Goal: Transaction & Acquisition: Book appointment/travel/reservation

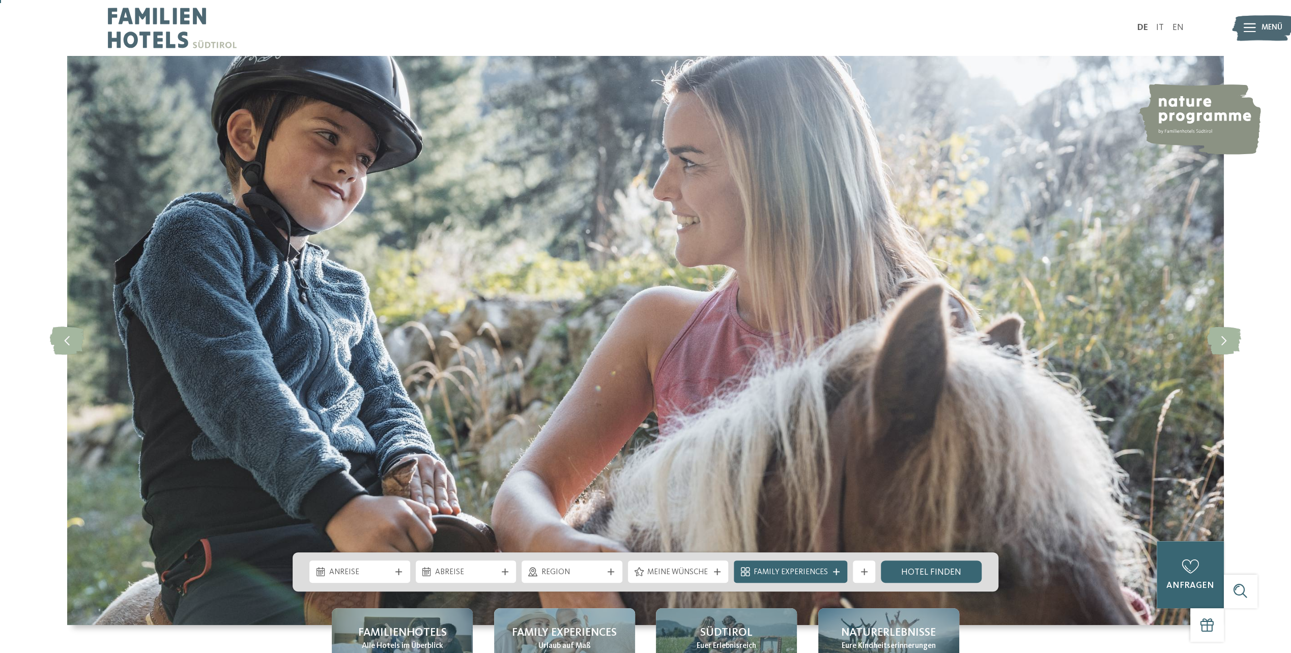
scroll to position [204, 0]
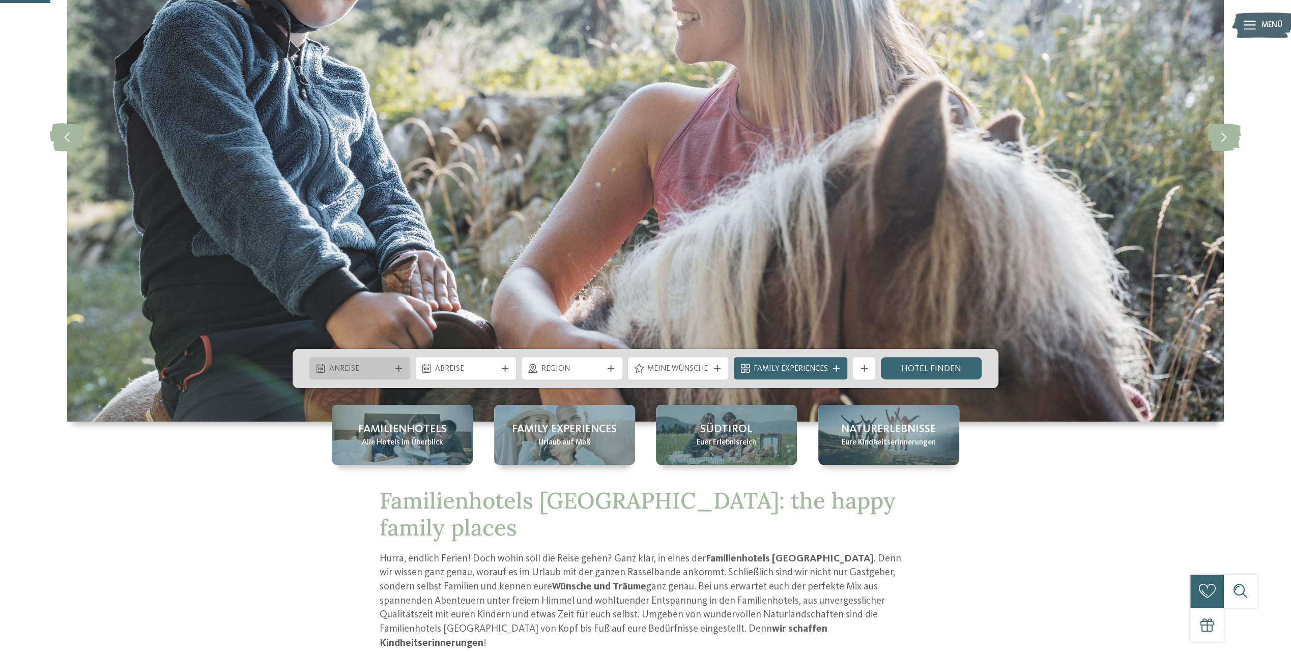
click at [392, 369] on div "Anreise" at bounding box center [359, 369] width 67 height 12
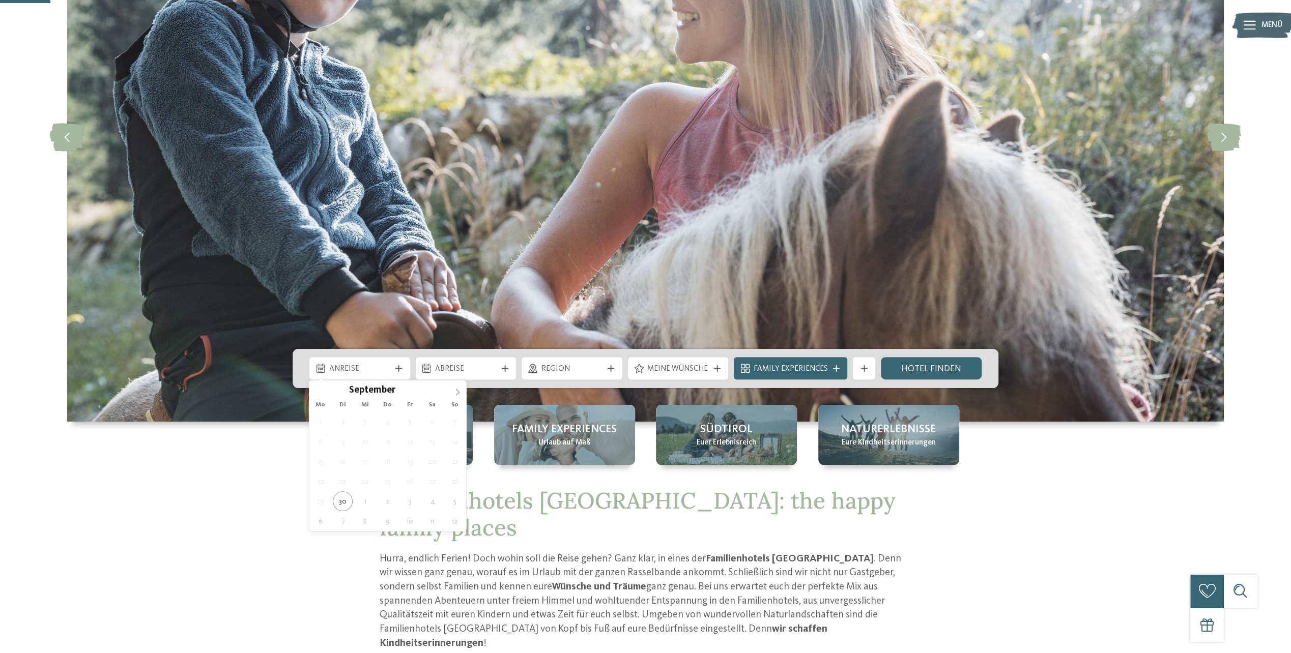
click at [456, 394] on icon at bounding box center [457, 392] width 7 height 7
type div "05.10.2025"
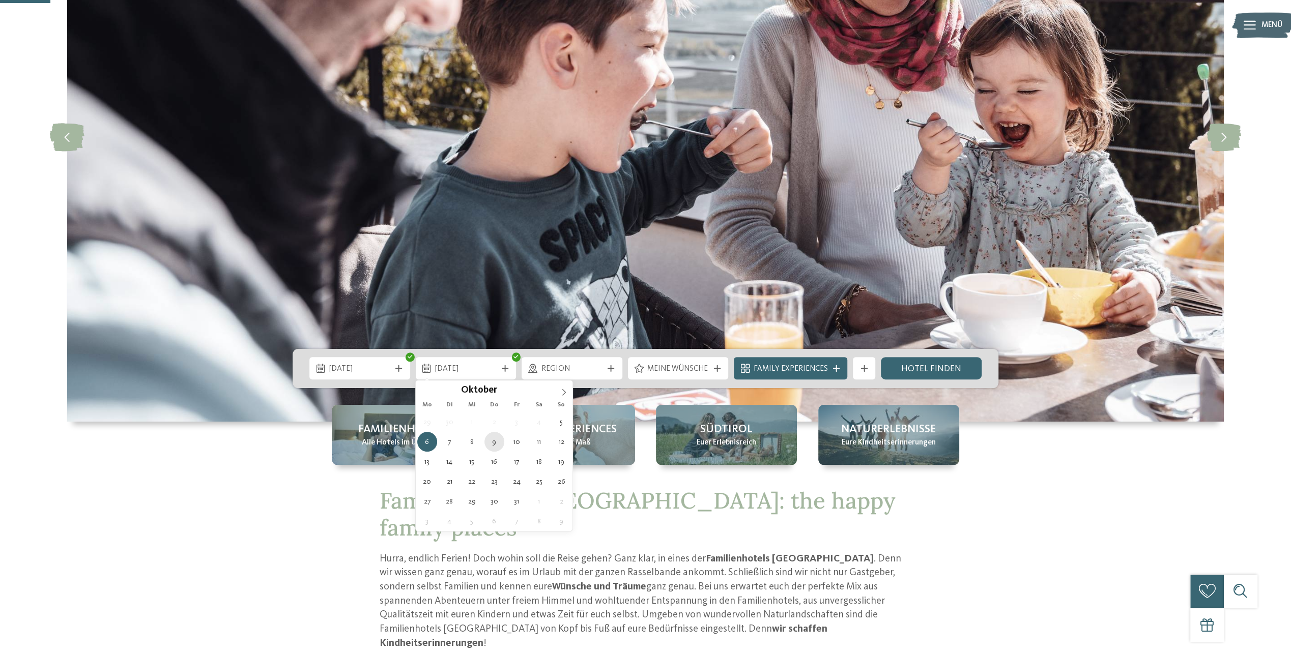
type div "09.10.2025"
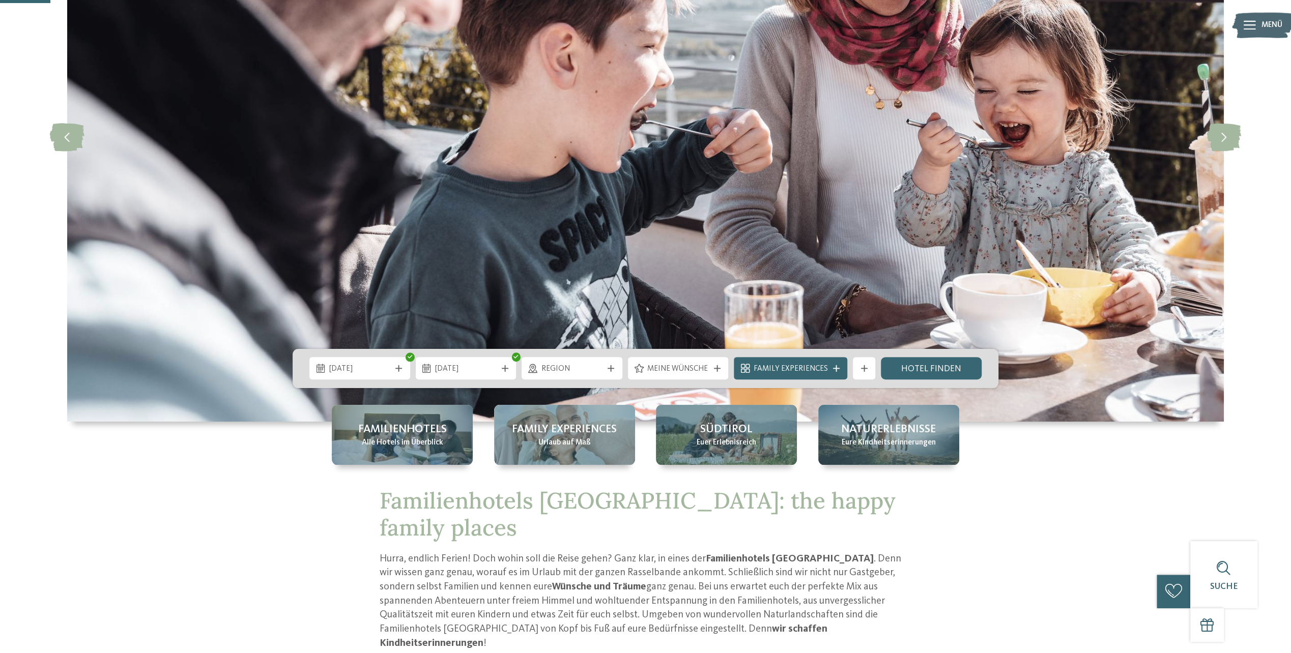
click at [603, 373] on span "Region" at bounding box center [572, 369] width 62 height 11
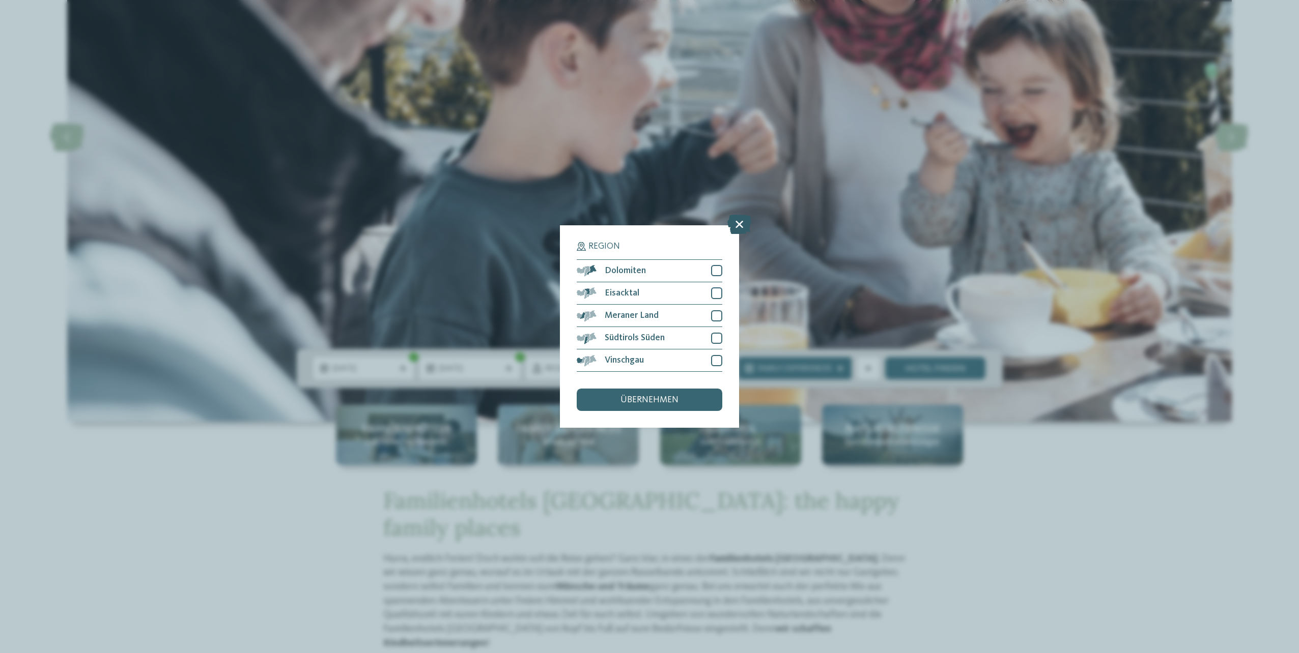
click at [746, 223] on icon at bounding box center [739, 224] width 24 height 19
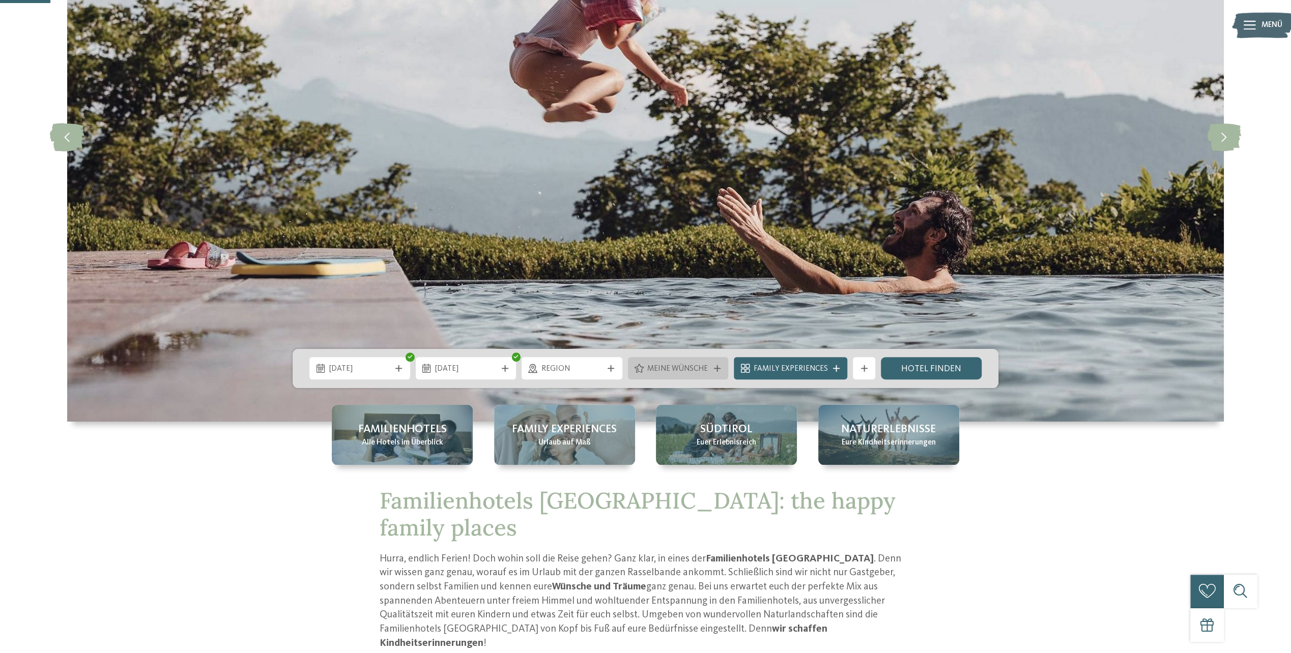
click at [714, 369] on div at bounding box center [716, 368] width 11 height 7
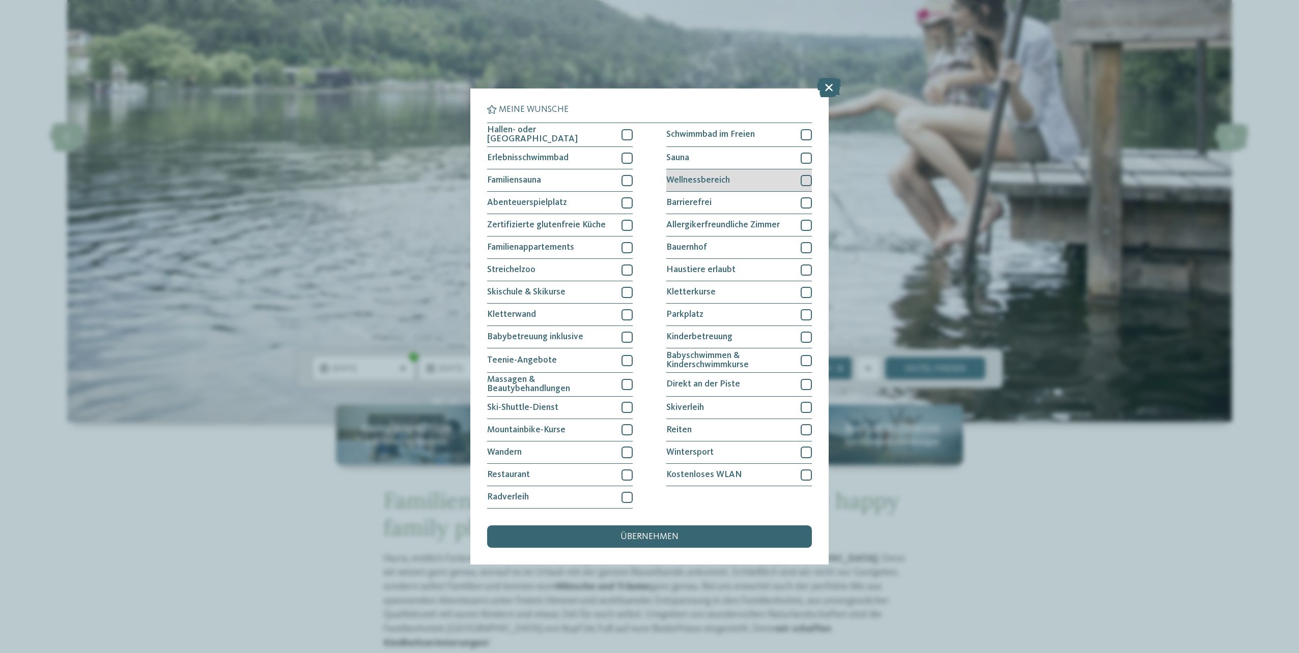
click at [807, 179] on div at bounding box center [805, 180] width 11 height 11
click at [808, 155] on div at bounding box center [805, 158] width 11 height 11
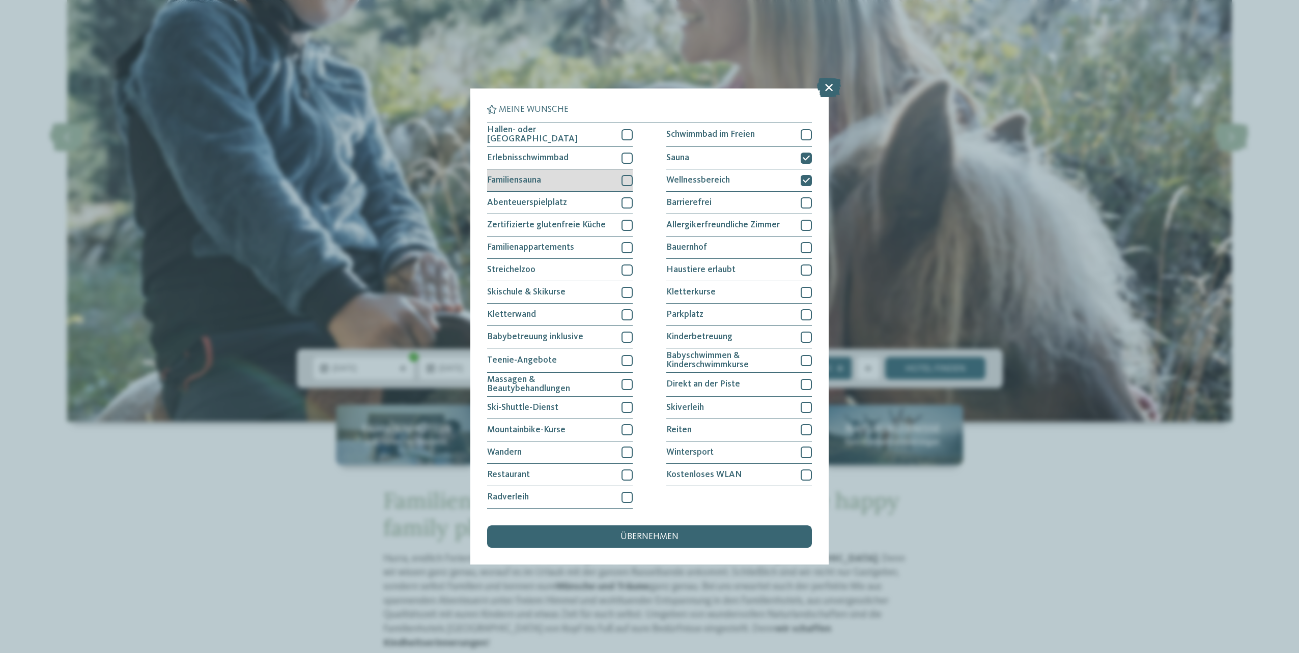
click at [627, 182] on div at bounding box center [626, 180] width 11 height 11
click at [623, 137] on div at bounding box center [626, 134] width 11 height 11
click at [633, 535] on span "übernehmen" at bounding box center [649, 537] width 58 height 9
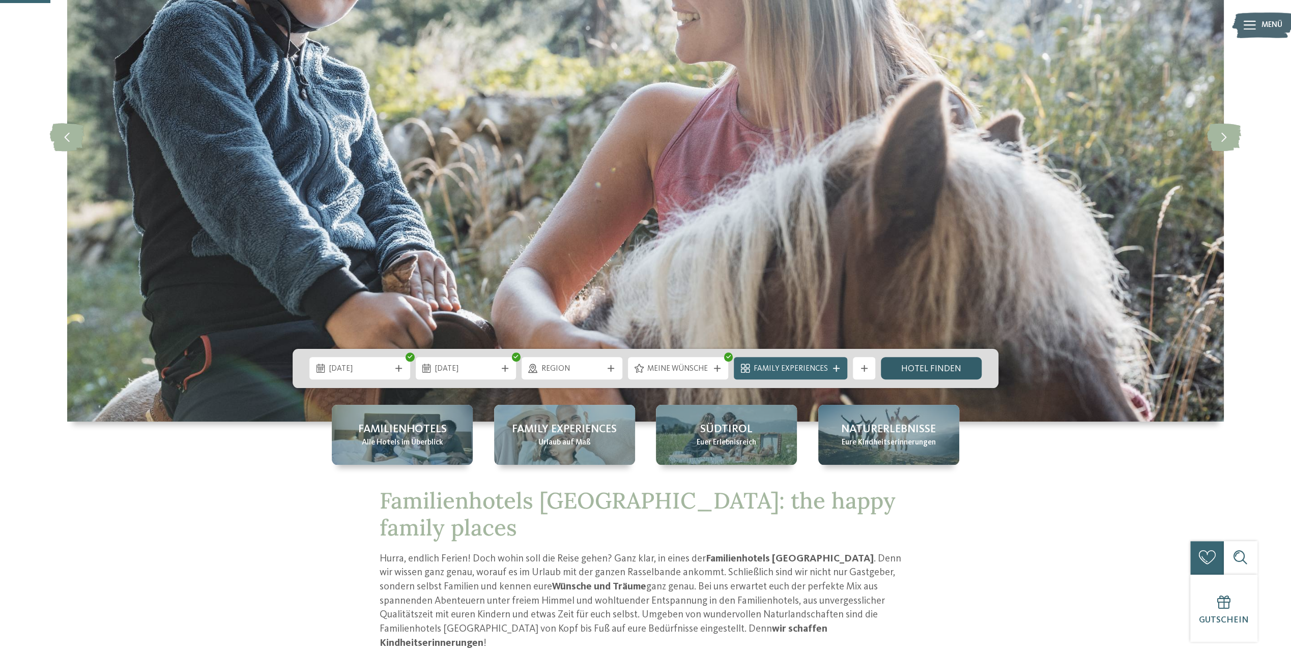
click at [924, 370] on link "Hotel finden" at bounding box center [931, 368] width 101 height 22
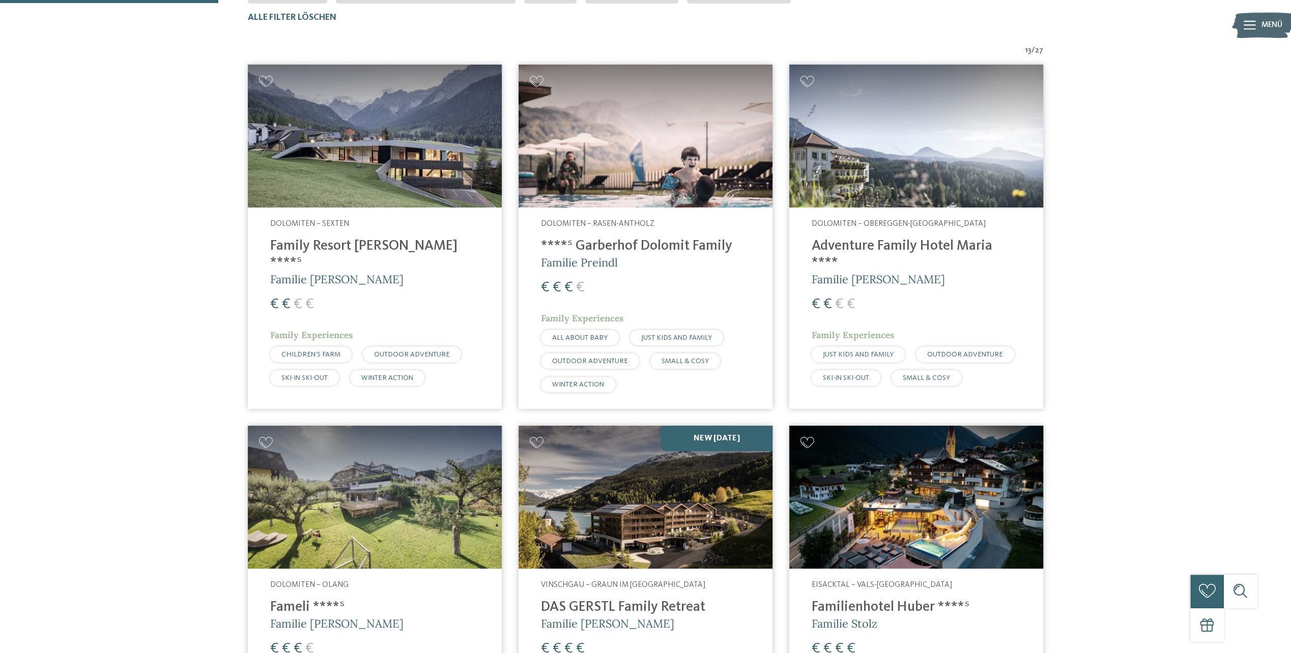
scroll to position [372, 0]
click at [433, 188] on img at bounding box center [375, 136] width 254 height 143
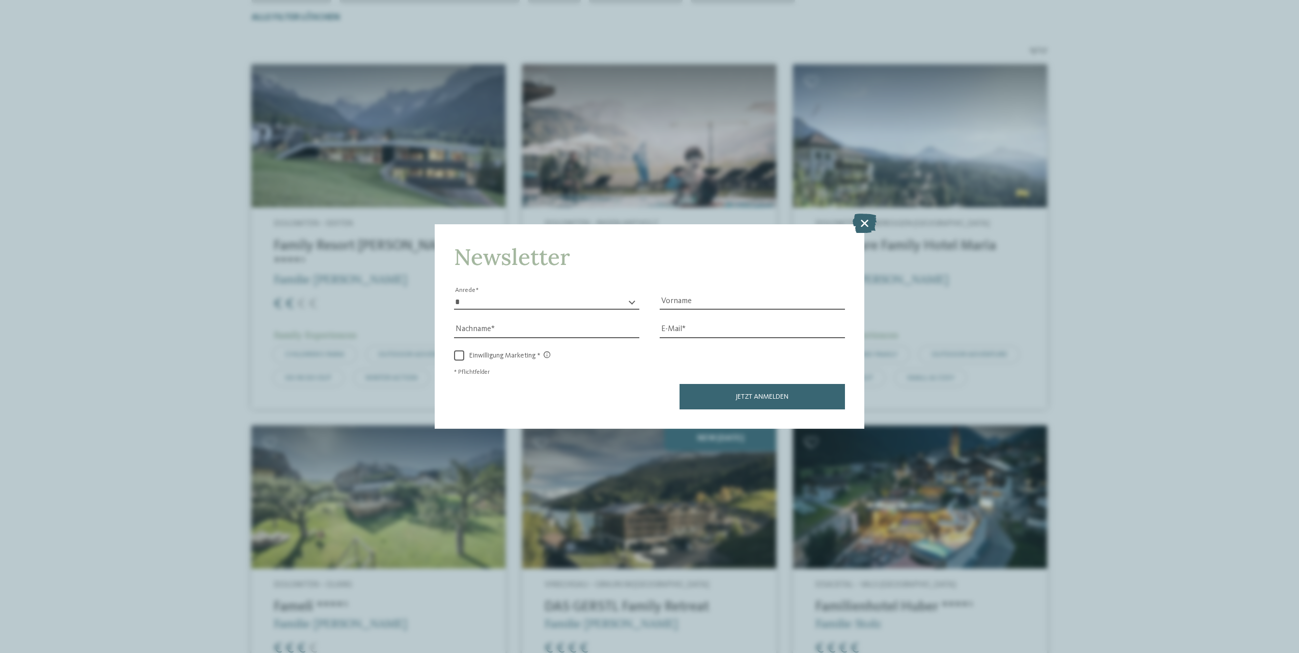
click at [867, 227] on icon at bounding box center [864, 223] width 24 height 19
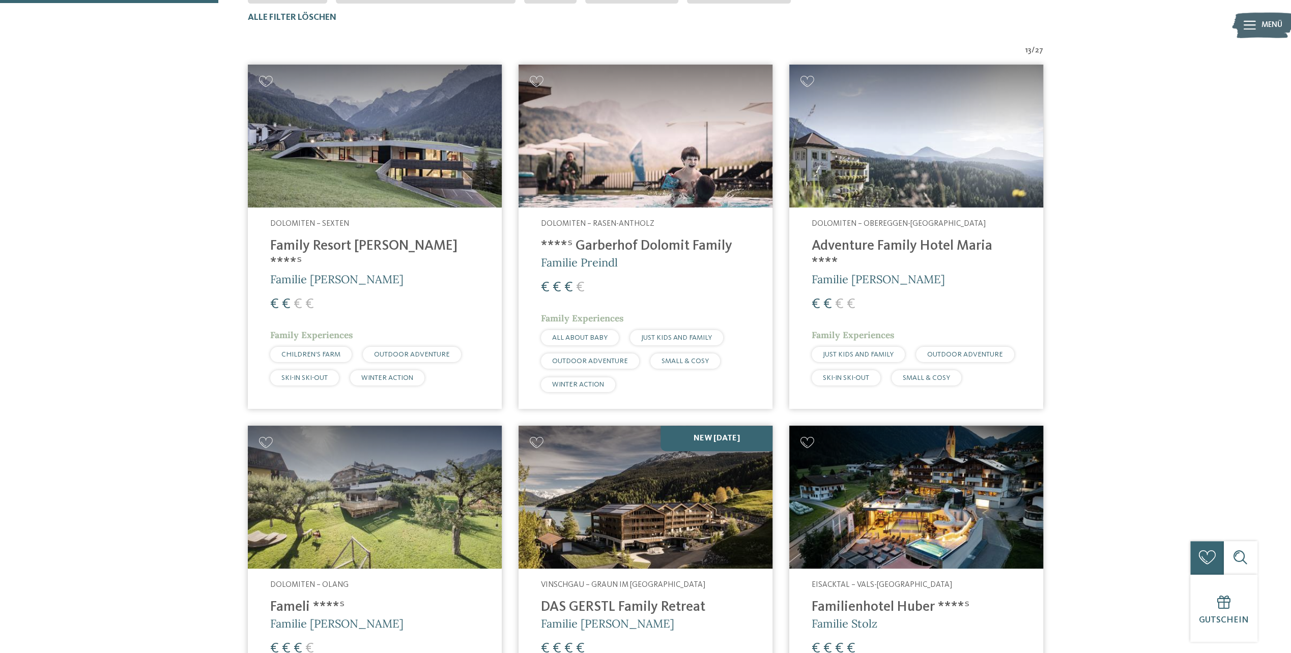
click at [685, 165] on img at bounding box center [646, 136] width 254 height 143
click at [389, 160] on img at bounding box center [375, 136] width 254 height 143
click at [594, 131] on img at bounding box center [646, 136] width 254 height 143
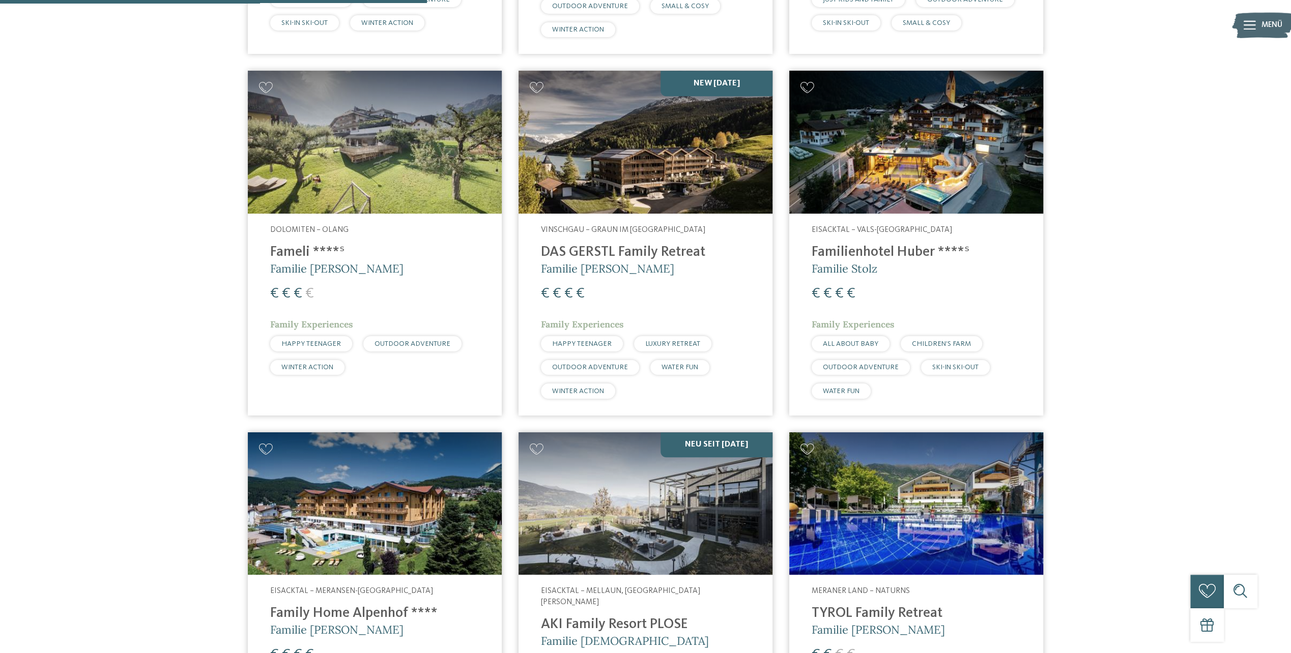
scroll to position [729, 0]
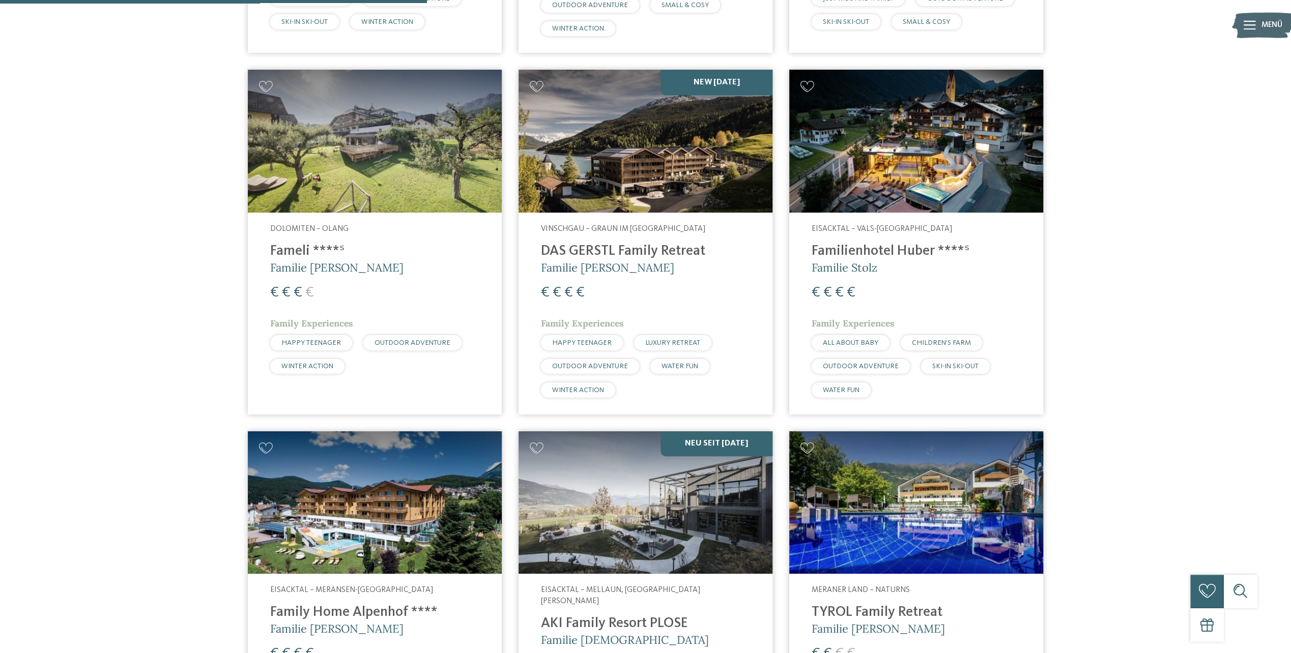
click at [669, 162] on img at bounding box center [646, 141] width 254 height 143
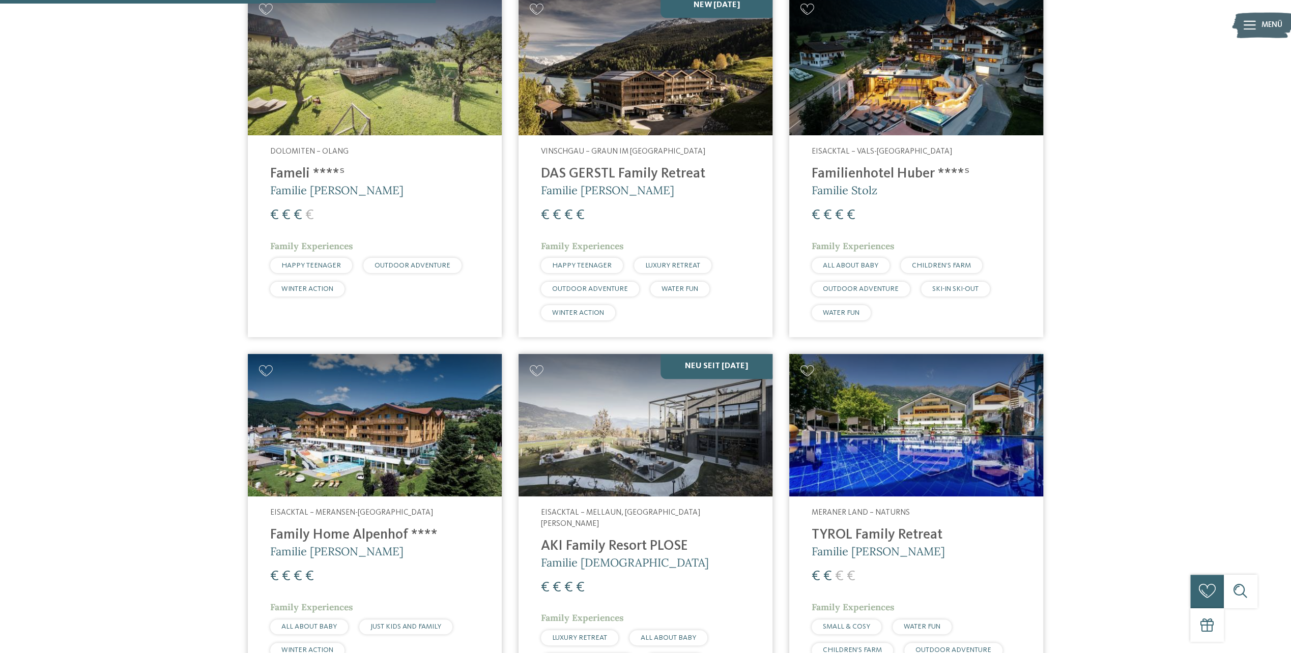
scroll to position [932, 0]
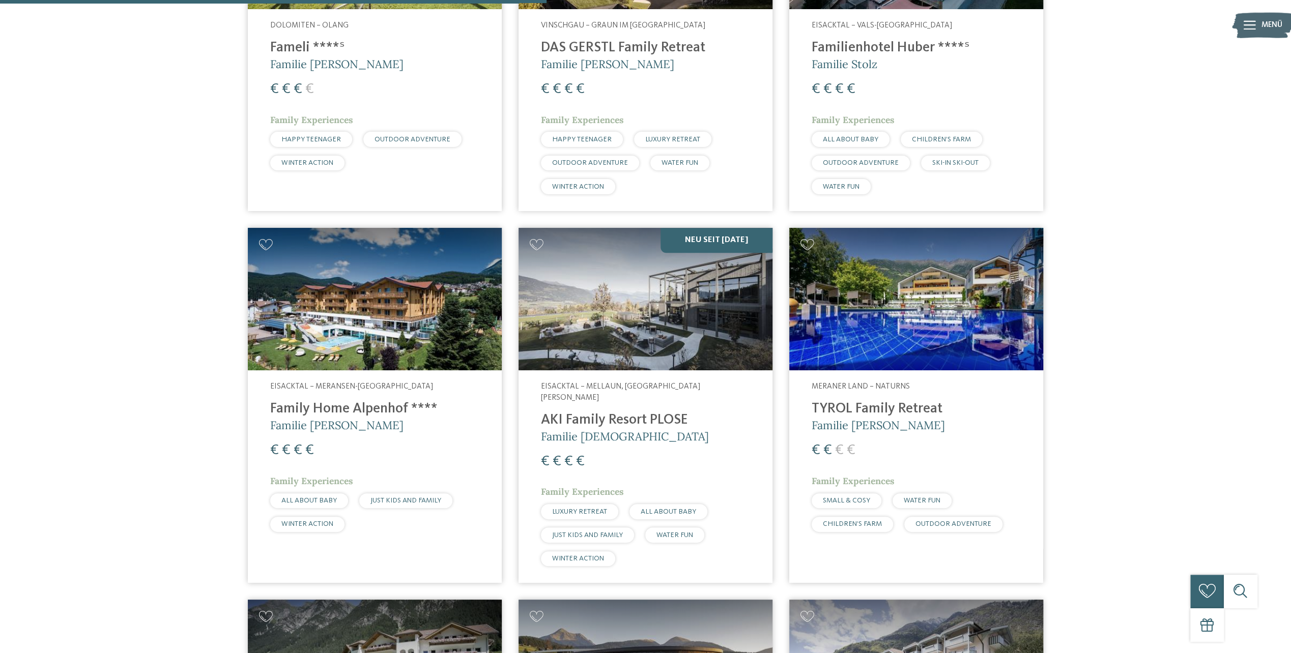
click at [438, 314] on img at bounding box center [375, 299] width 254 height 143
click at [898, 325] on img at bounding box center [916, 299] width 254 height 143
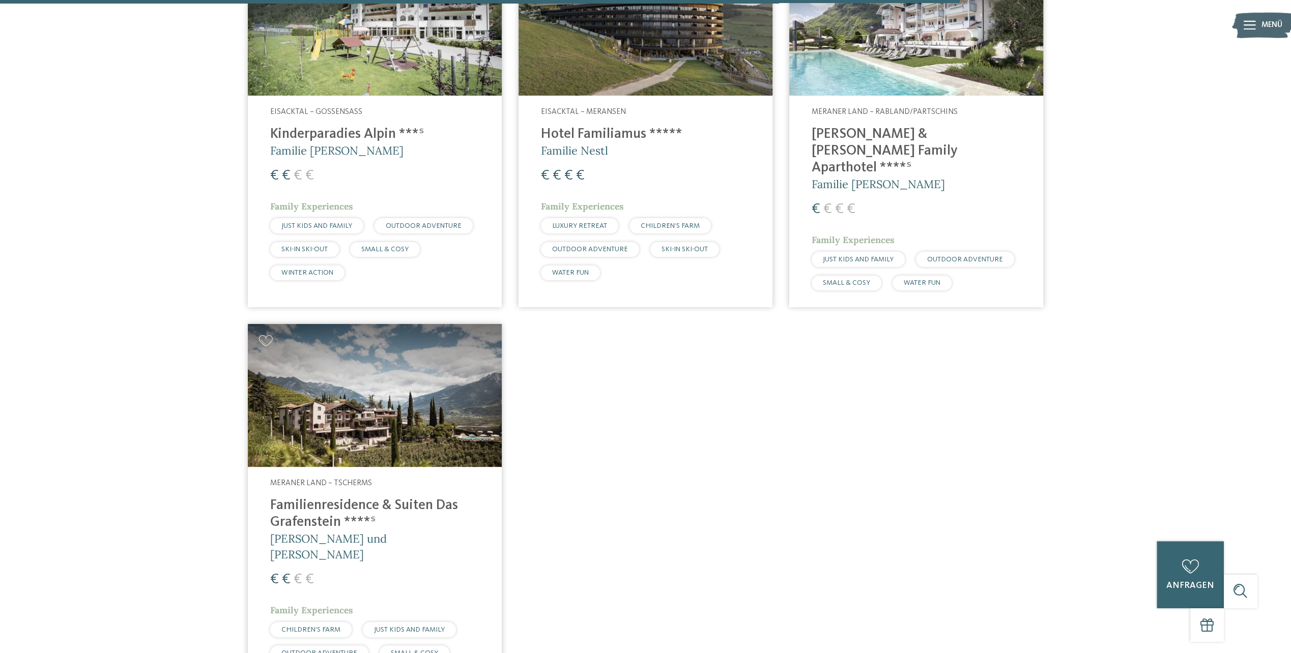
scroll to position [1645, 0]
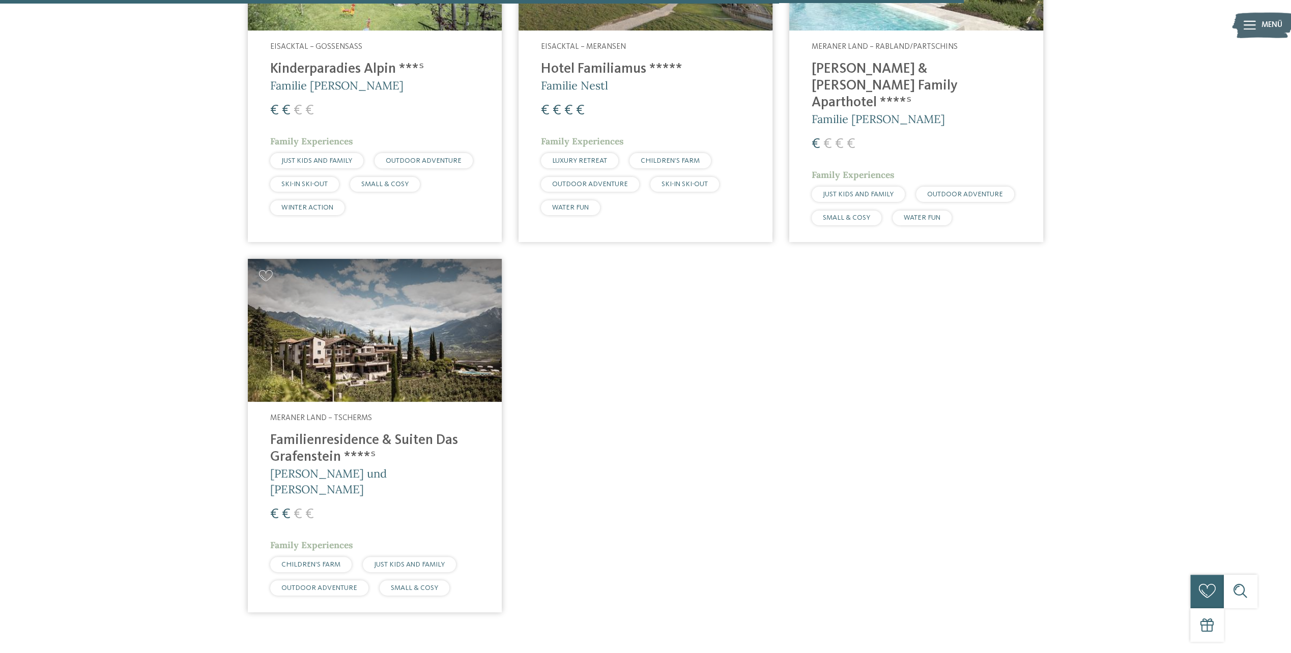
click at [416, 337] on img at bounding box center [375, 330] width 254 height 143
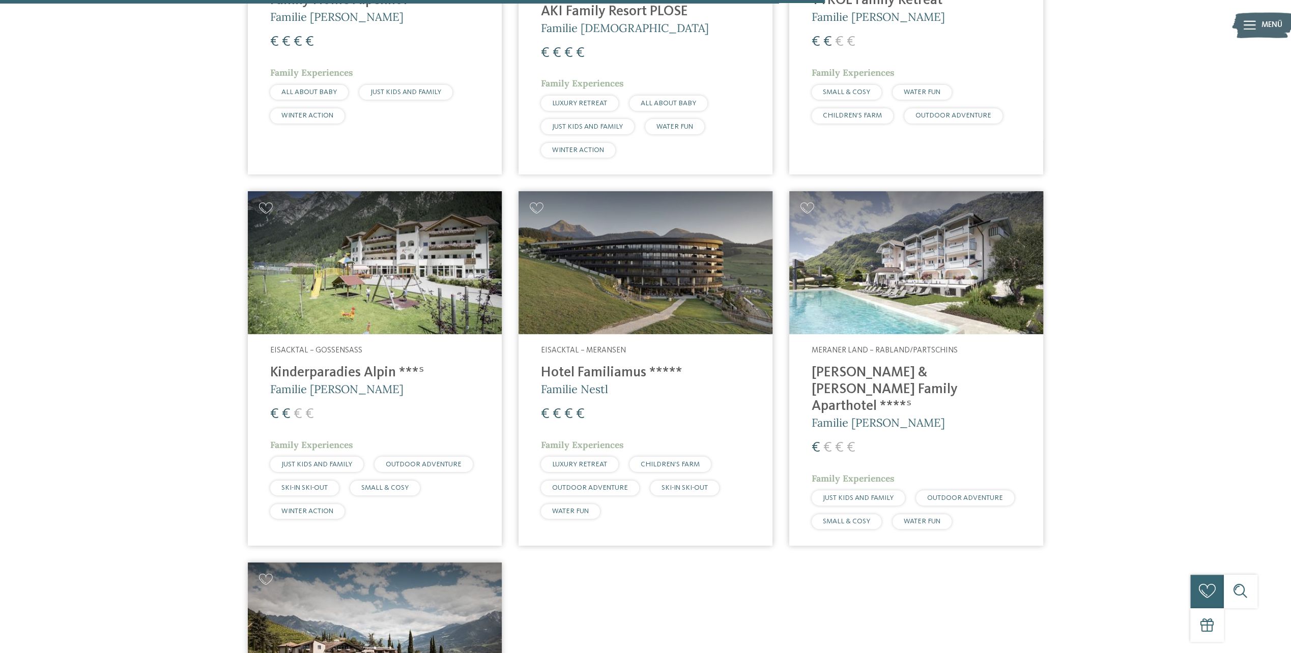
scroll to position [1288, 0]
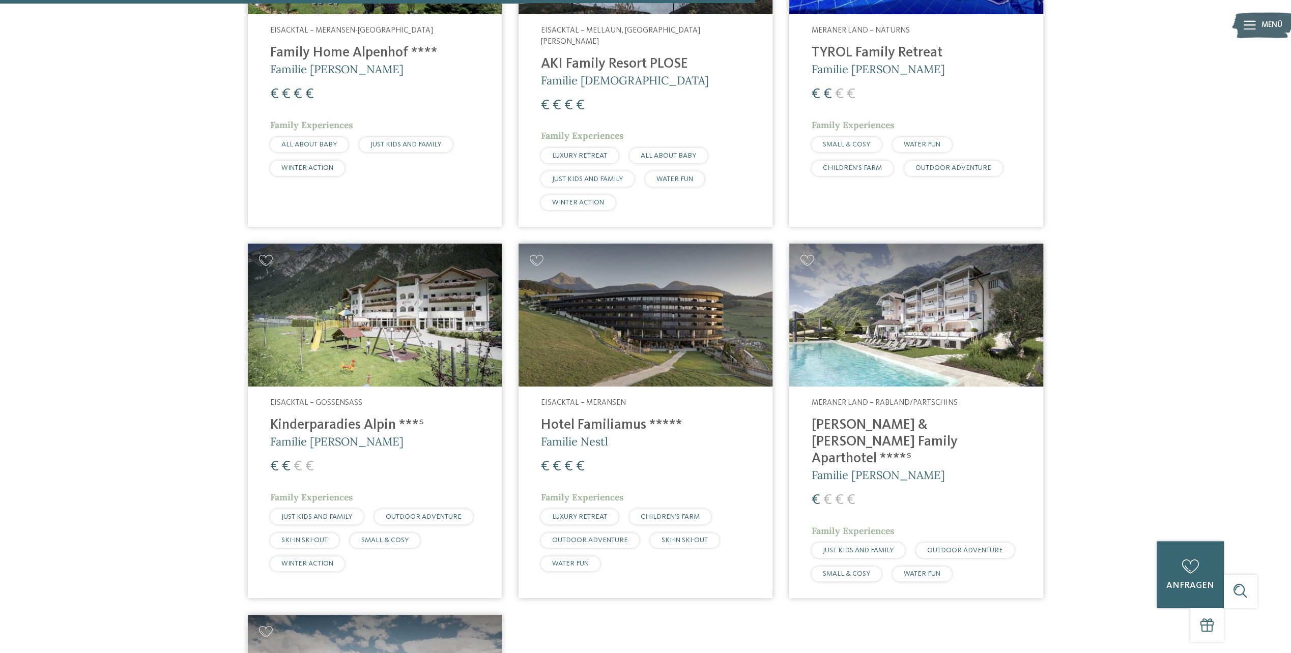
click at [653, 335] on img at bounding box center [646, 315] width 254 height 143
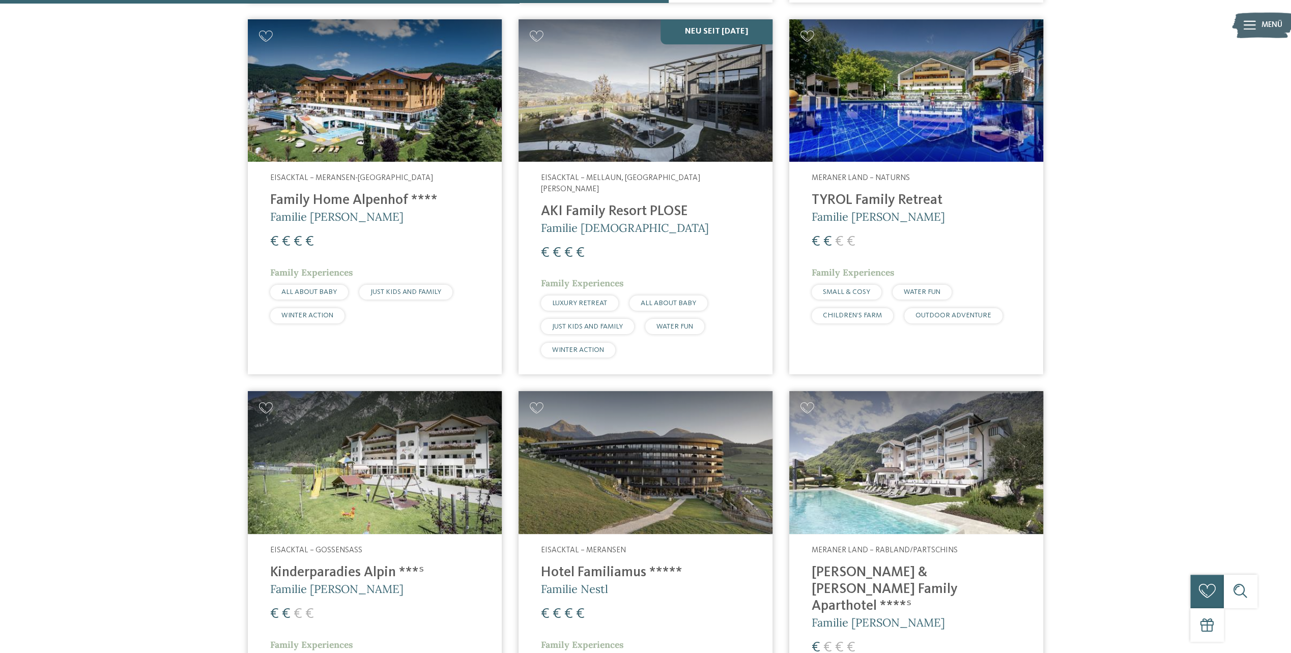
scroll to position [1085, 0]
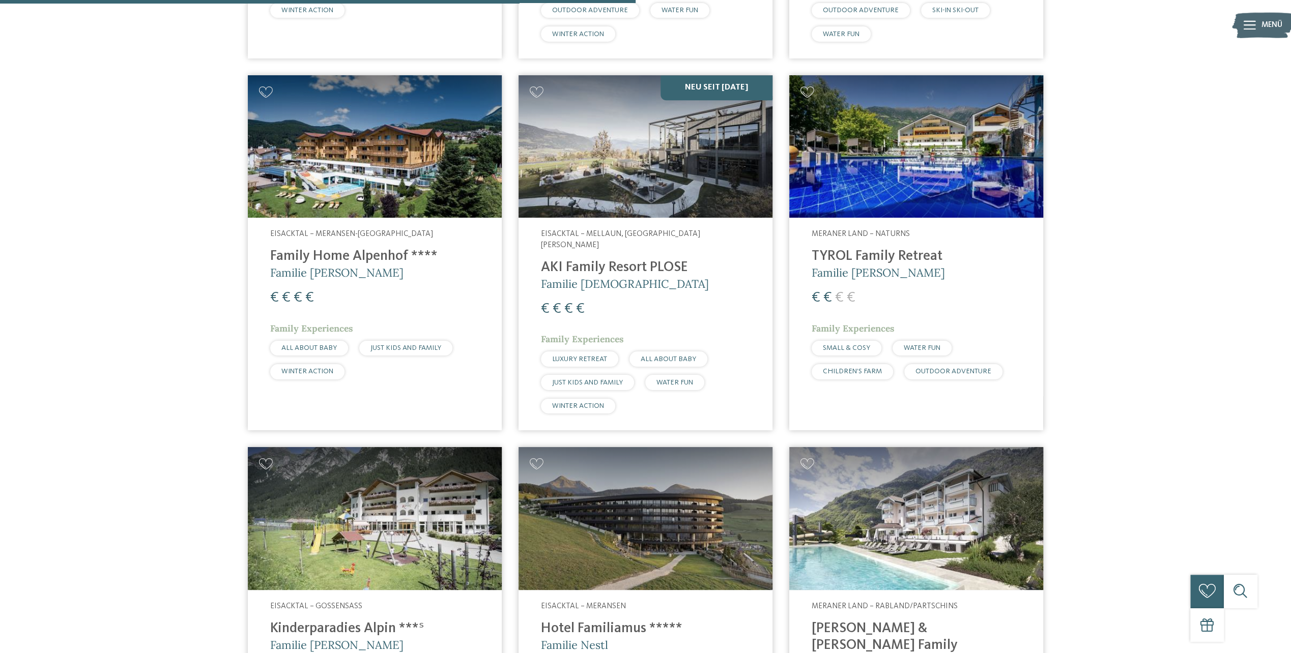
click at [673, 171] on img at bounding box center [646, 146] width 254 height 143
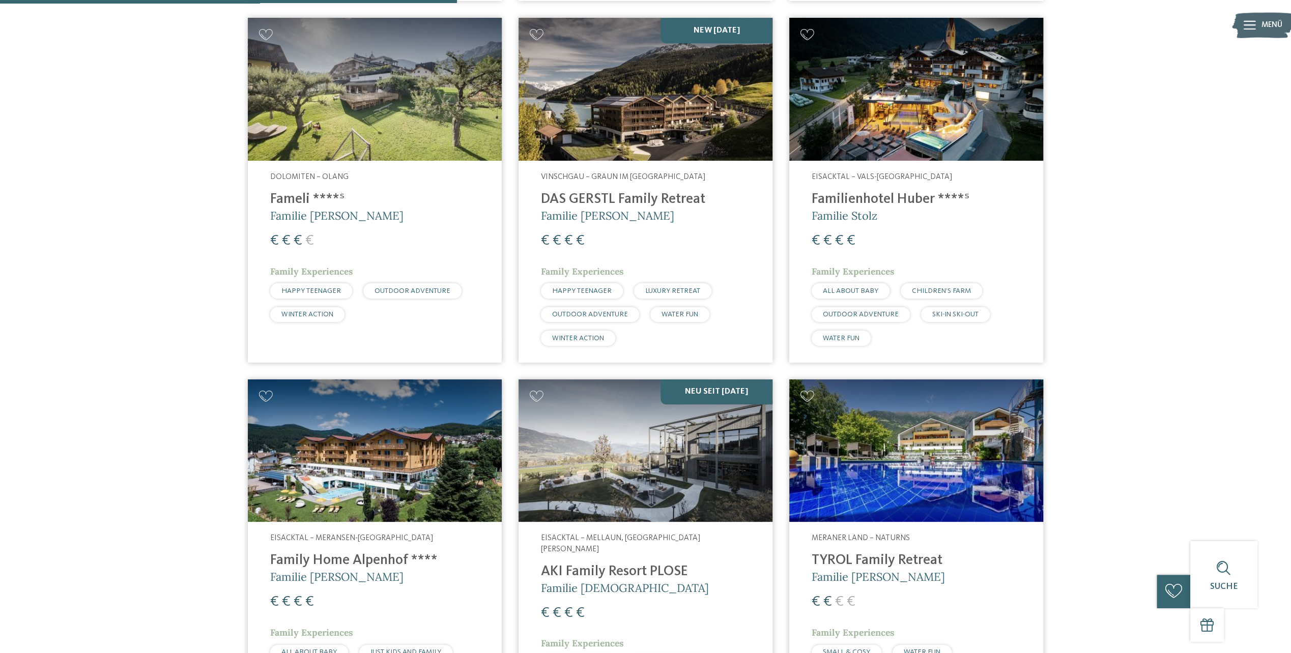
scroll to position [780, 0]
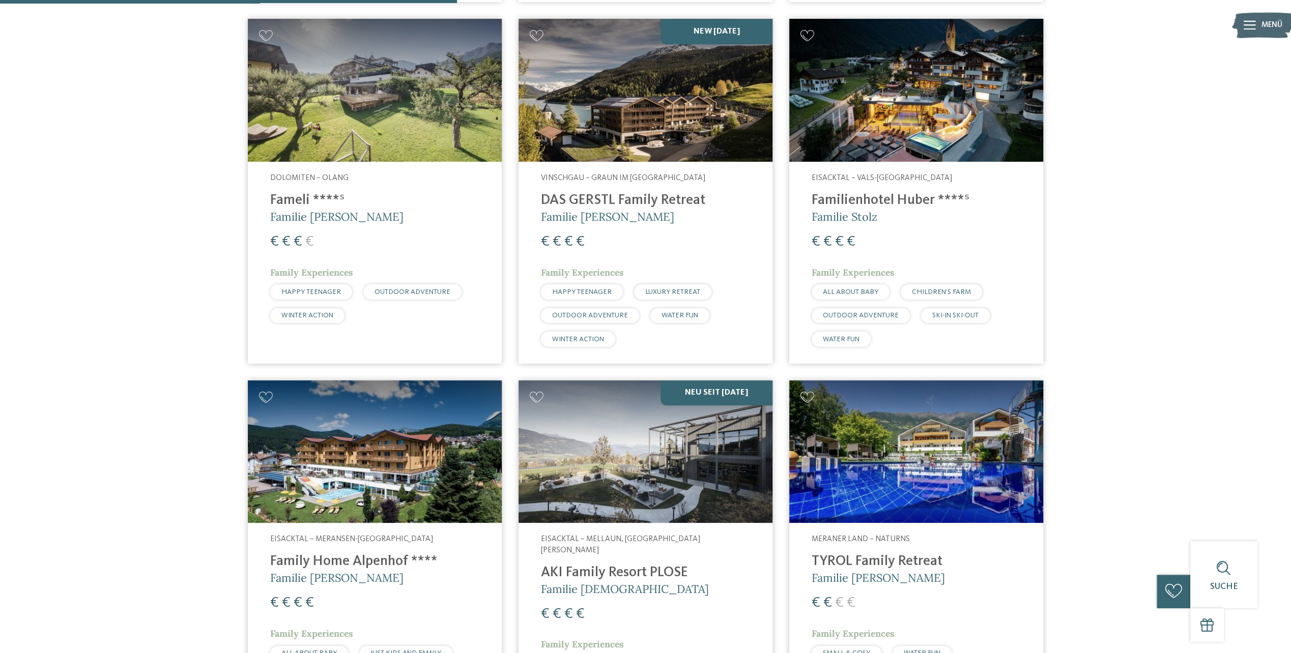
click at [912, 127] on img at bounding box center [916, 90] width 254 height 143
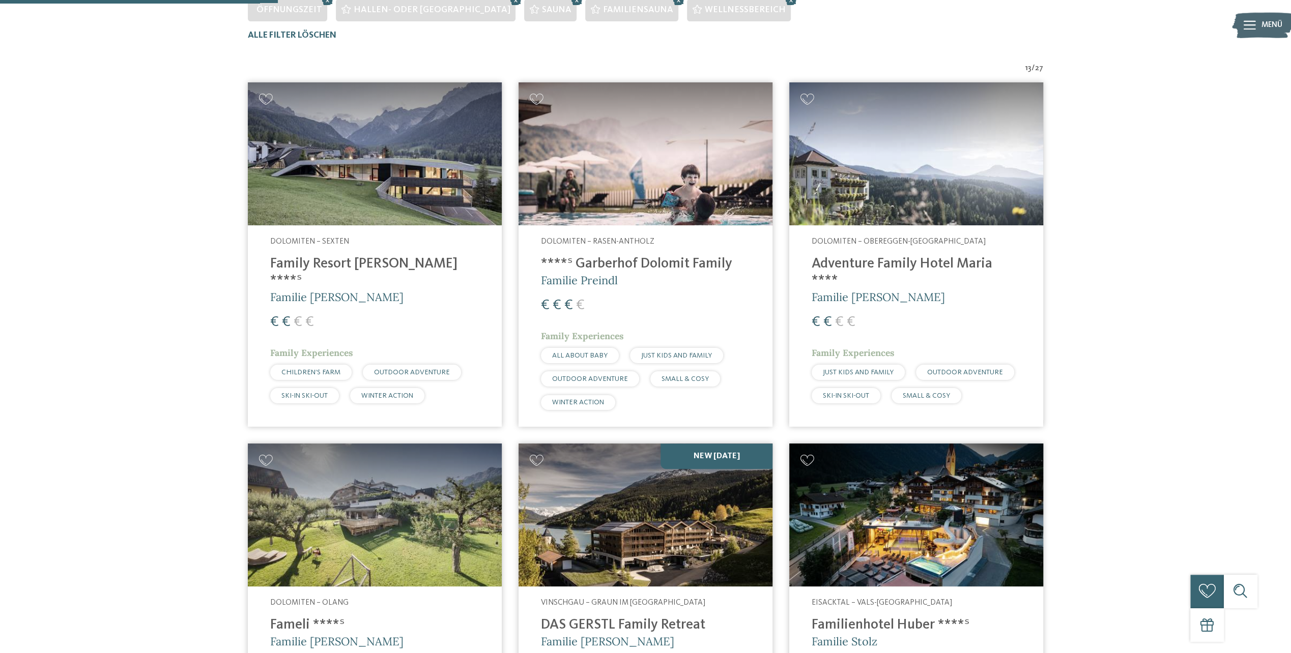
scroll to position [322, 0]
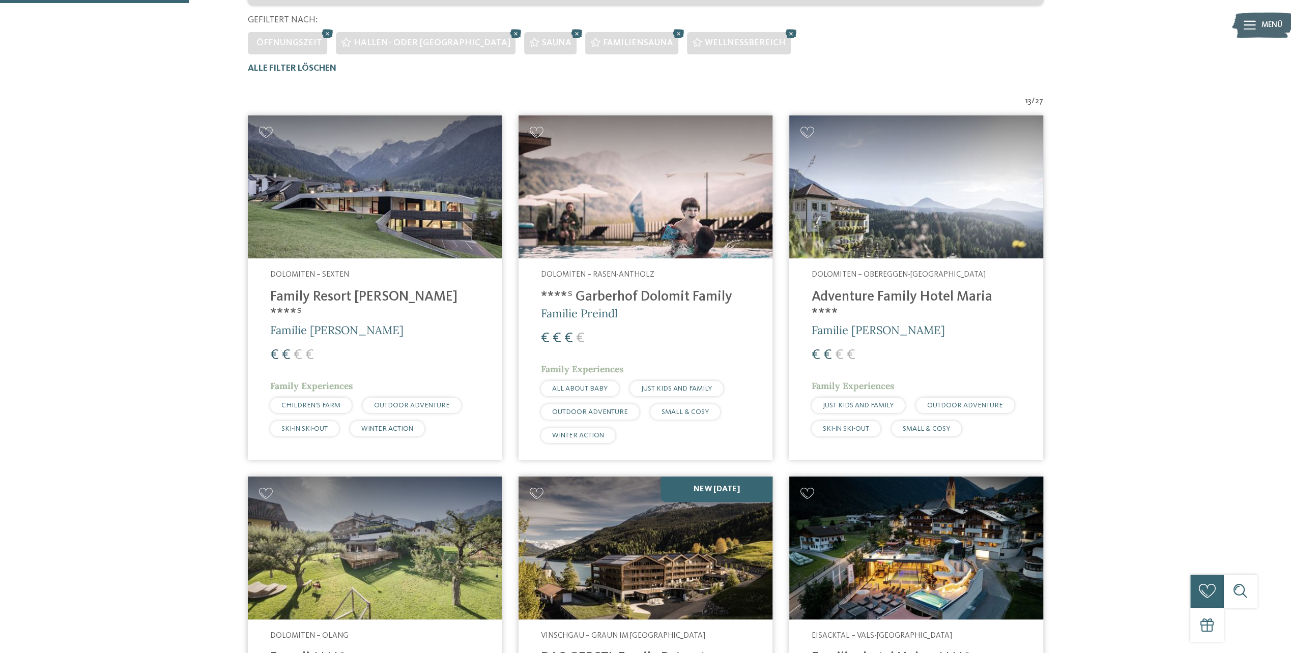
click at [914, 230] on img at bounding box center [916, 187] width 254 height 143
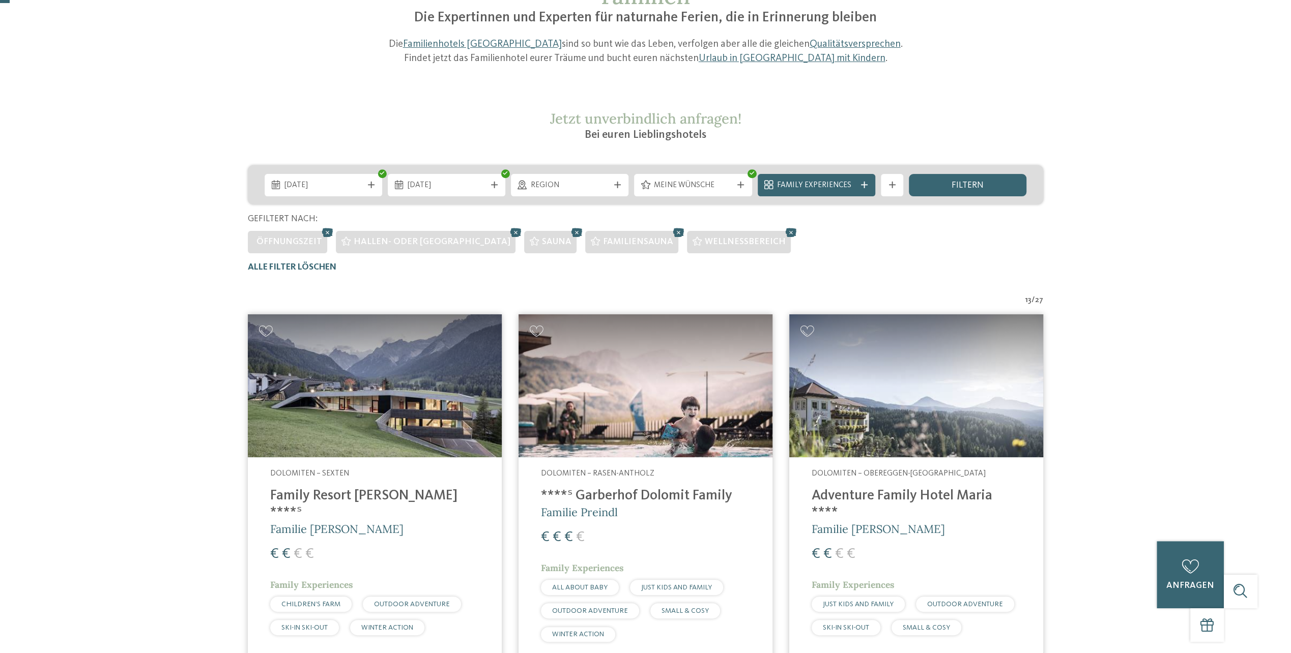
scroll to position [16, 0]
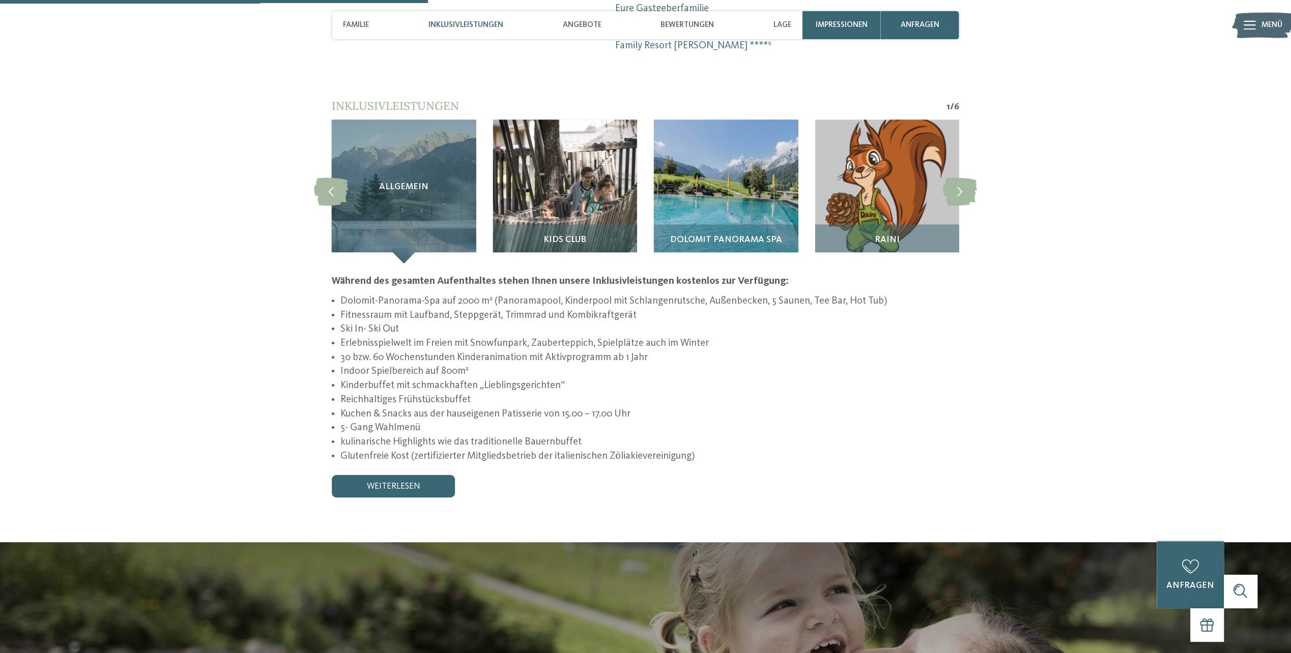
scroll to position [1170, 0]
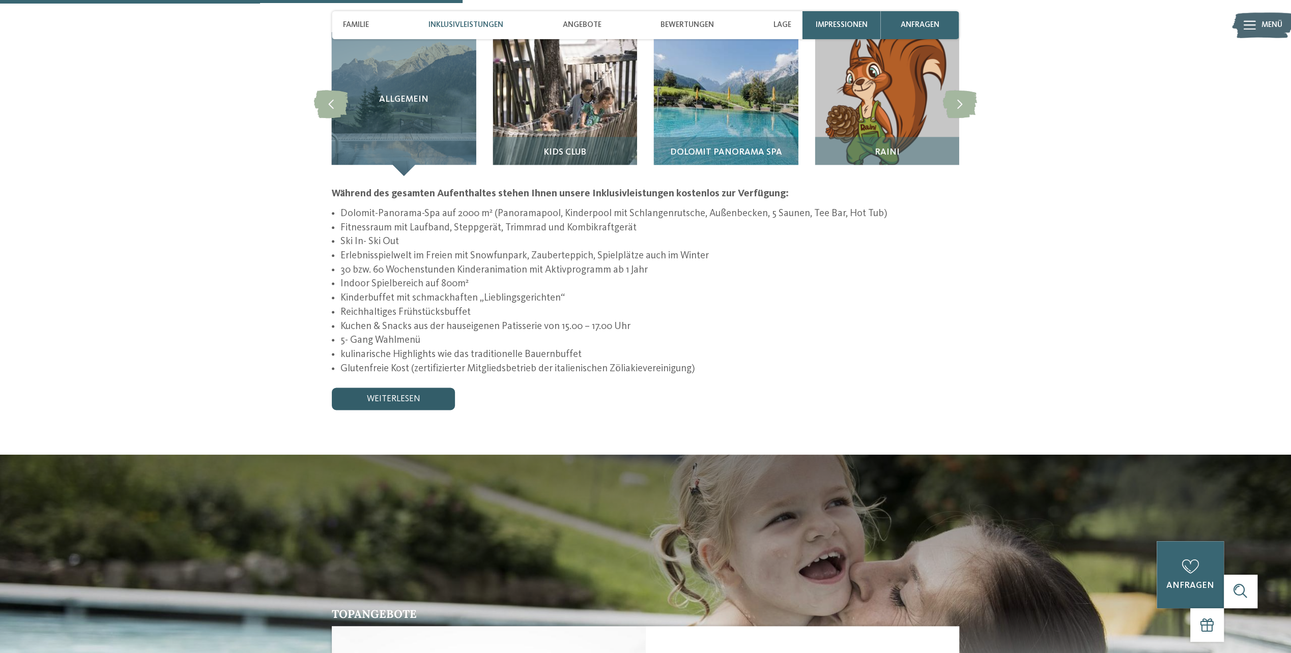
click at [409, 388] on link "weiterlesen" at bounding box center [393, 399] width 123 height 22
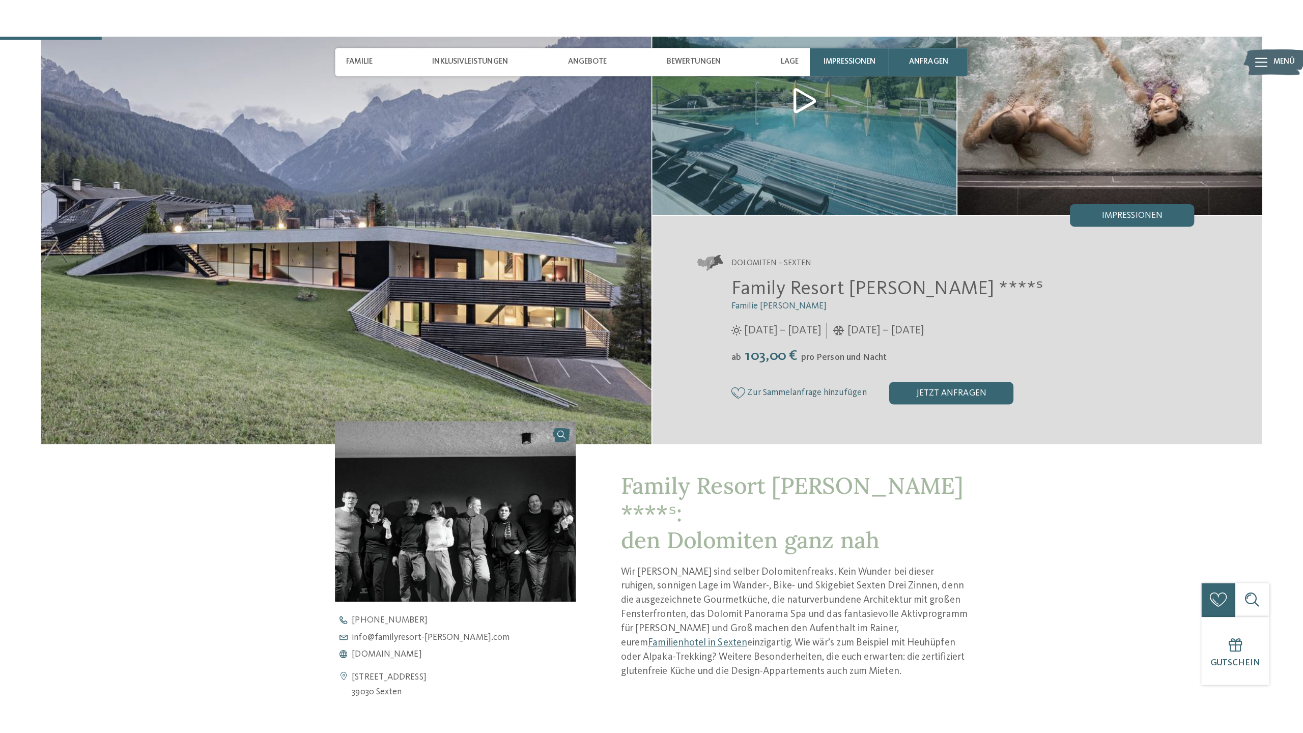
scroll to position [0, 0]
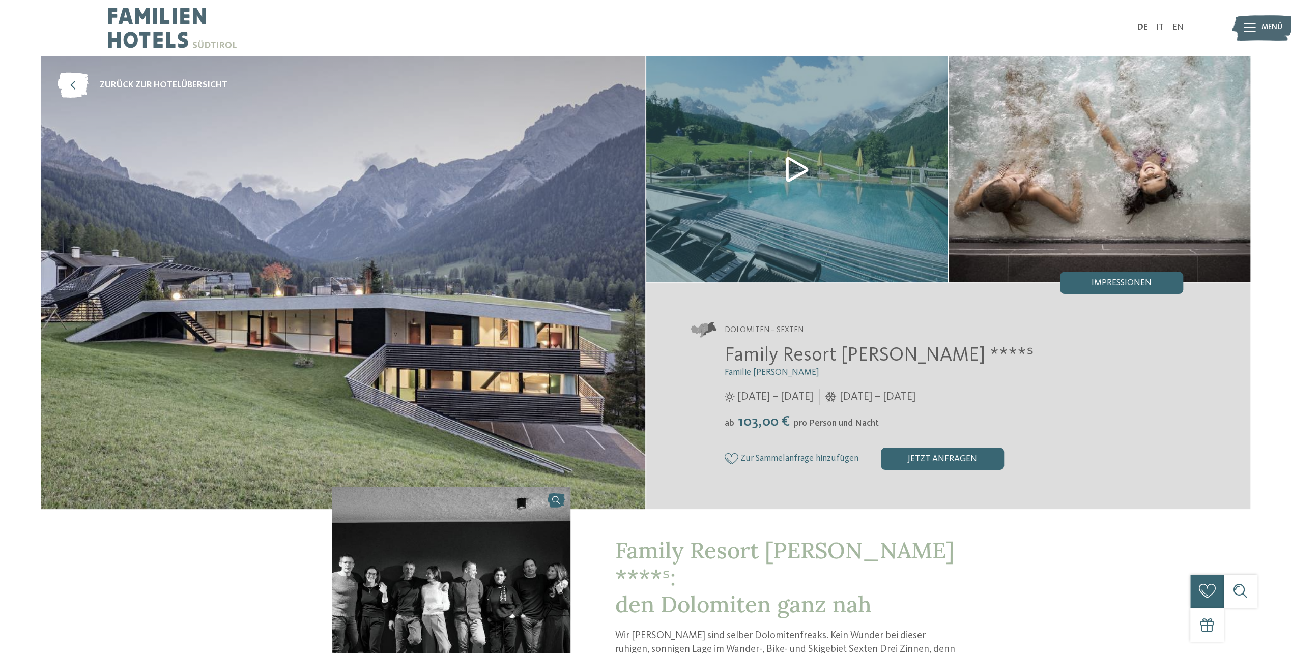
click at [803, 171] on img at bounding box center [797, 169] width 302 height 226
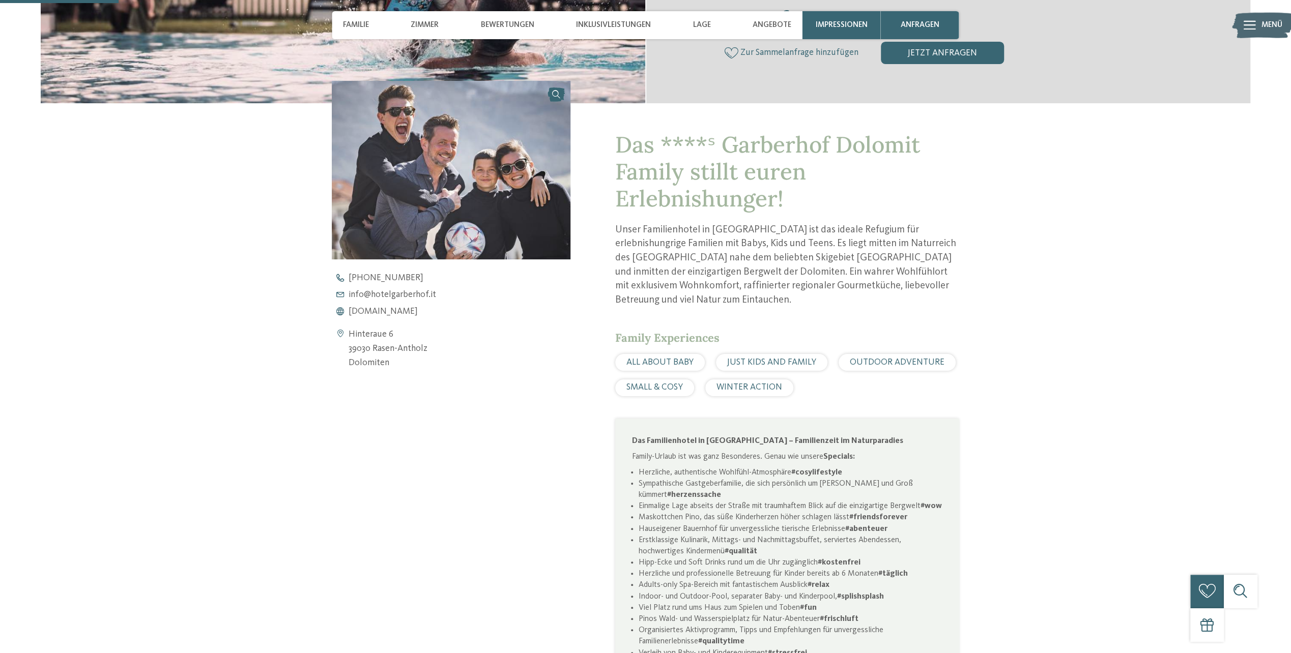
scroll to position [153, 0]
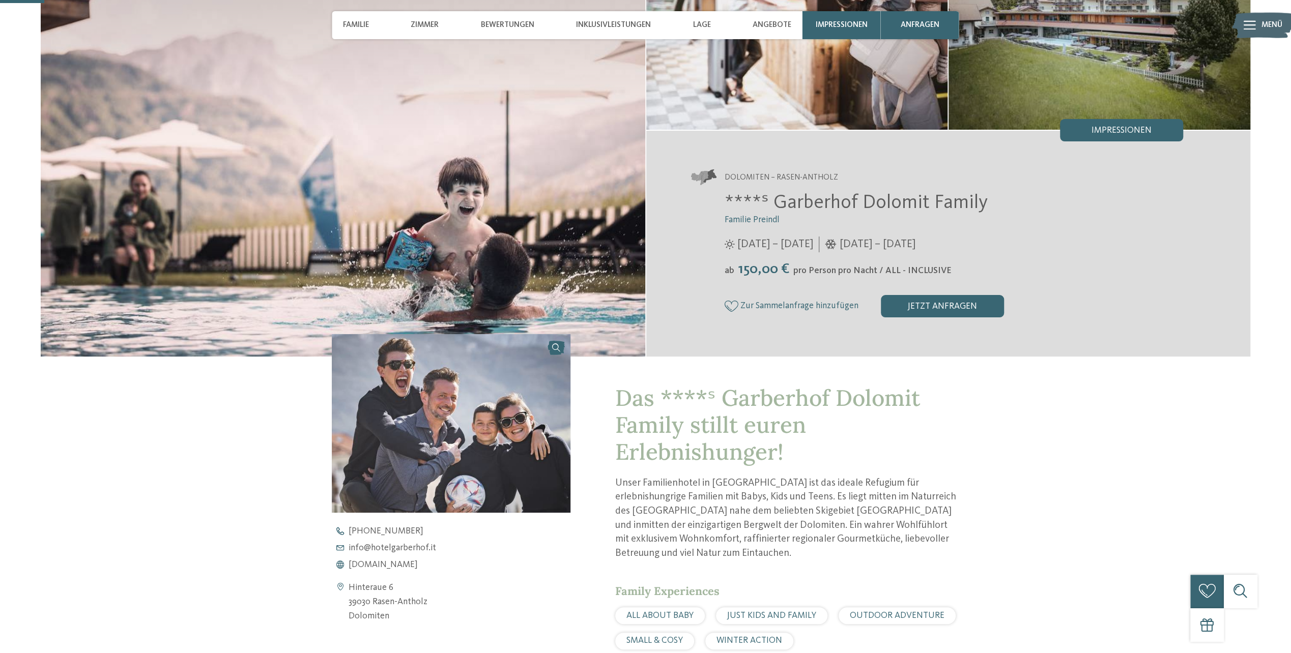
drag, startPoint x: 675, startPoint y: 276, endPoint x: 670, endPoint y: 268, distance: 10.0
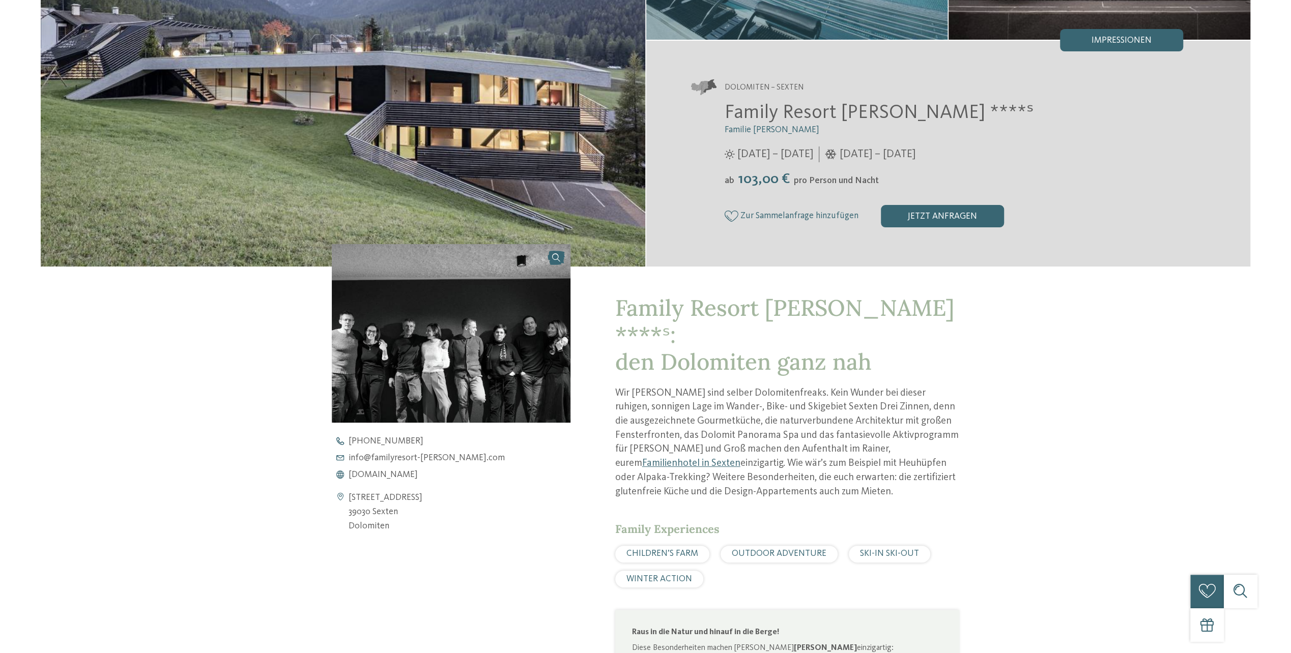
scroll to position [305, 0]
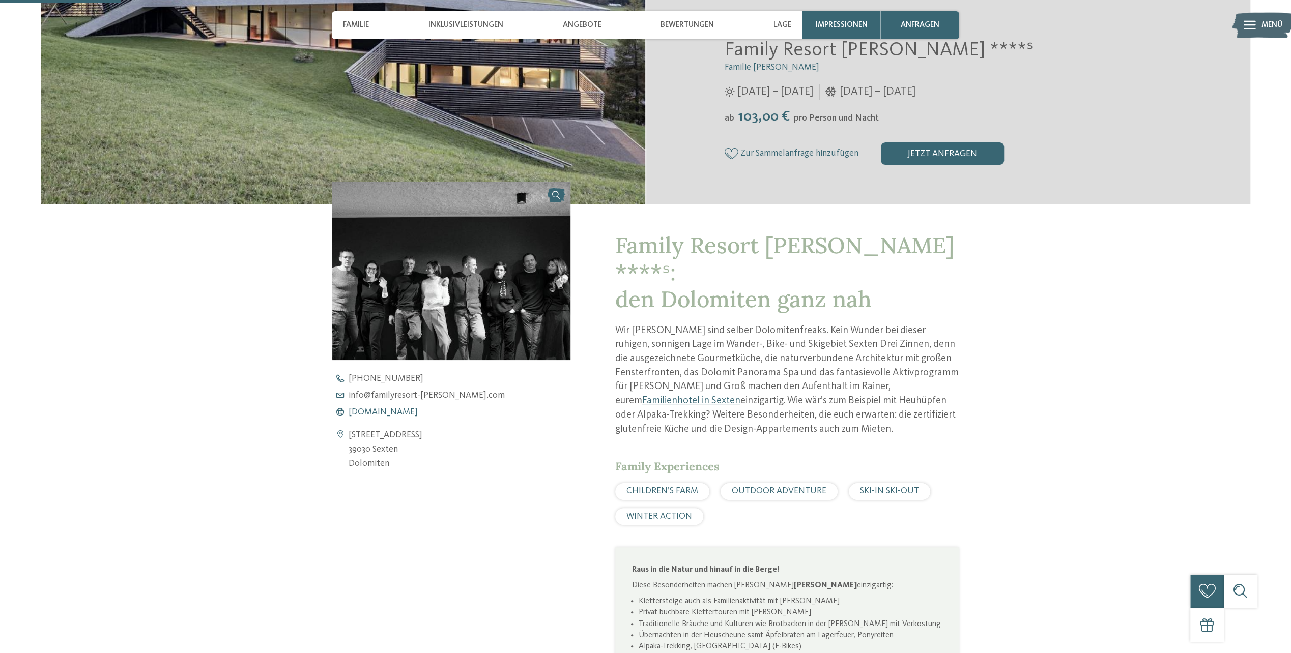
click at [402, 413] on span "www.familyresort-rainer.com" at bounding box center [383, 412] width 69 height 9
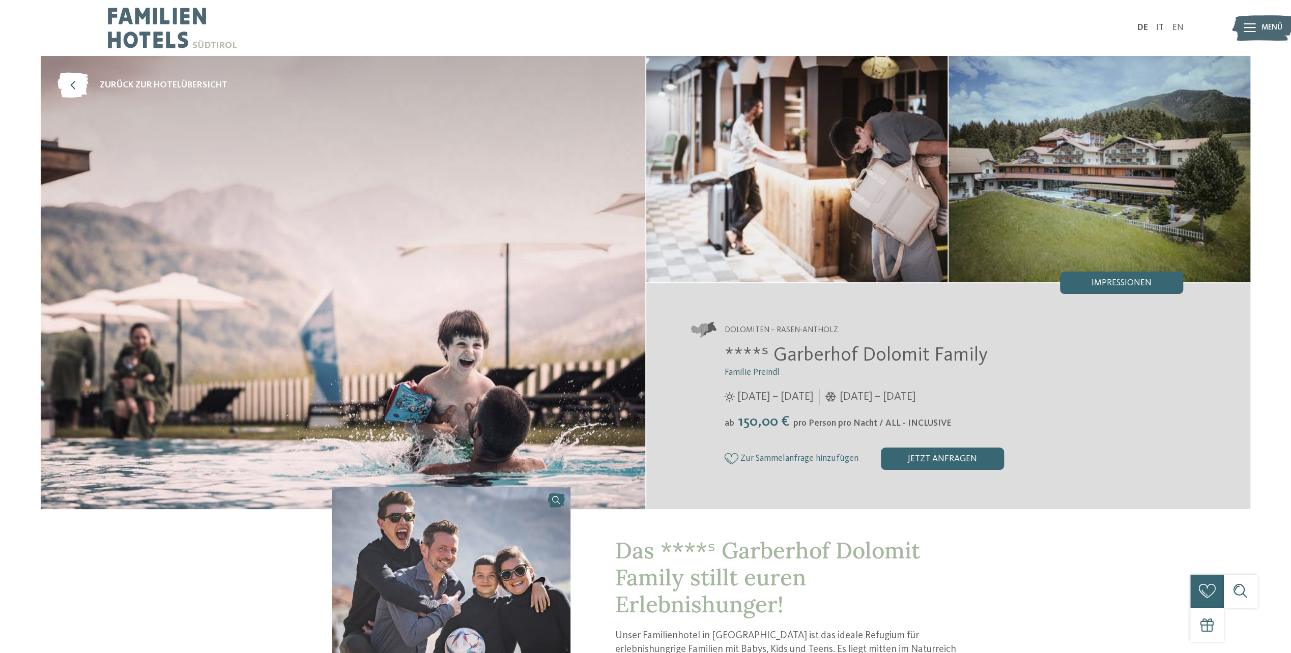
click at [1266, 34] on div "Menü" at bounding box center [1272, 28] width 21 height 28
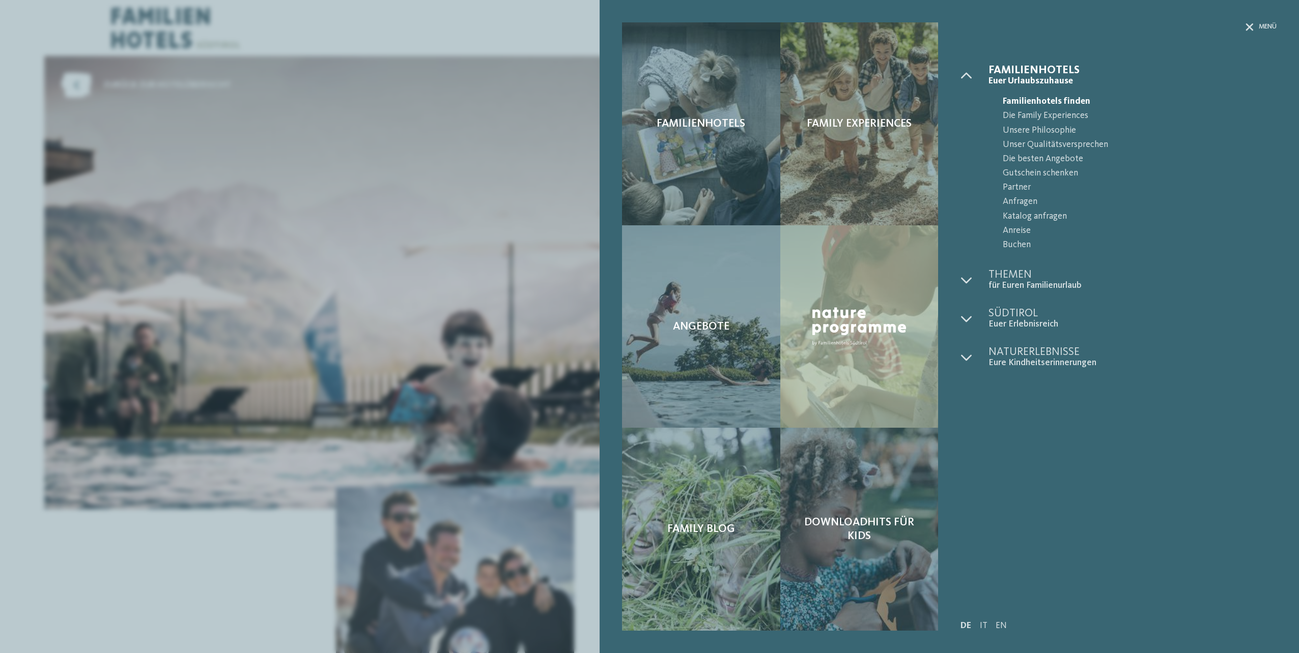
click at [353, 155] on div "Familienhotels Family Experiences Angebote" at bounding box center [649, 326] width 1299 height 653
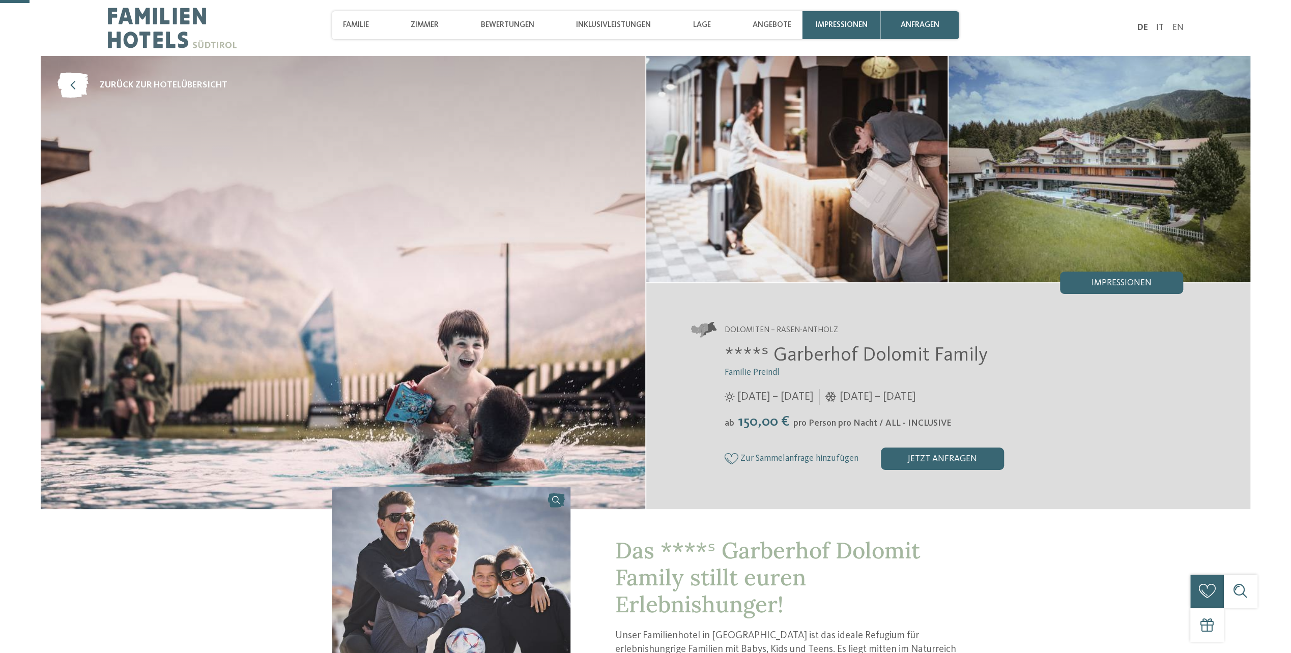
scroll to position [305, 0]
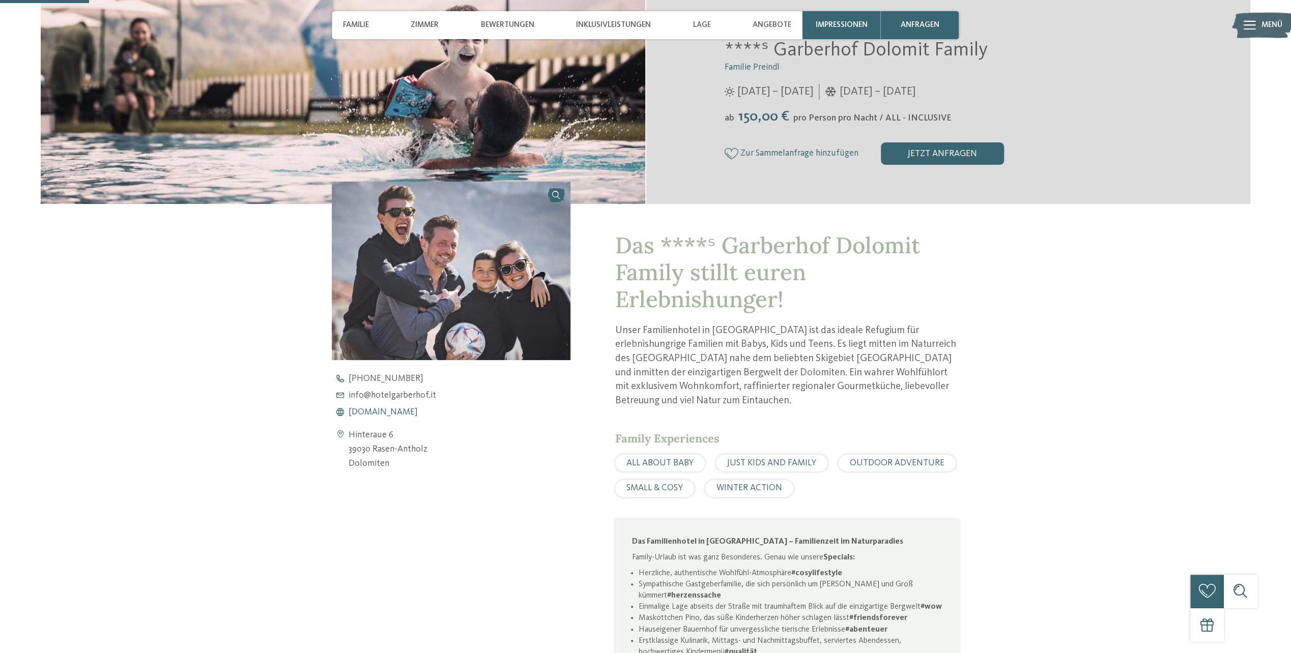
click at [391, 413] on span "www.hotelgarberhof.it" at bounding box center [383, 412] width 69 height 9
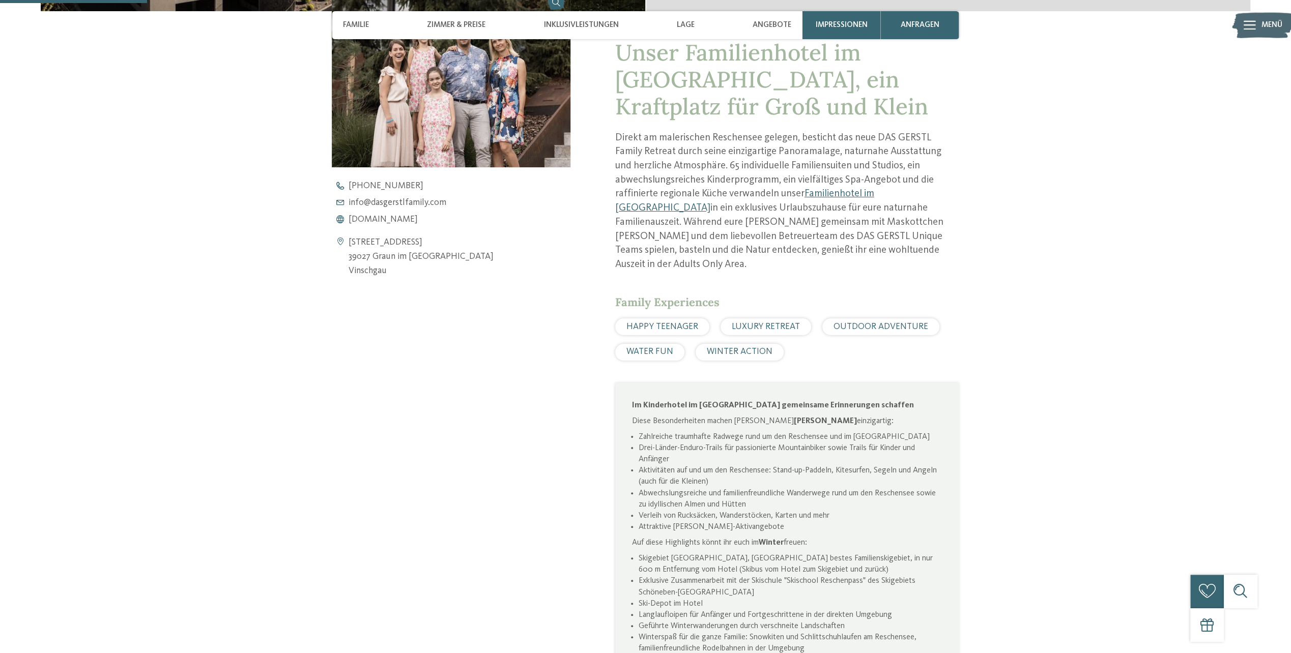
scroll to position [560, 0]
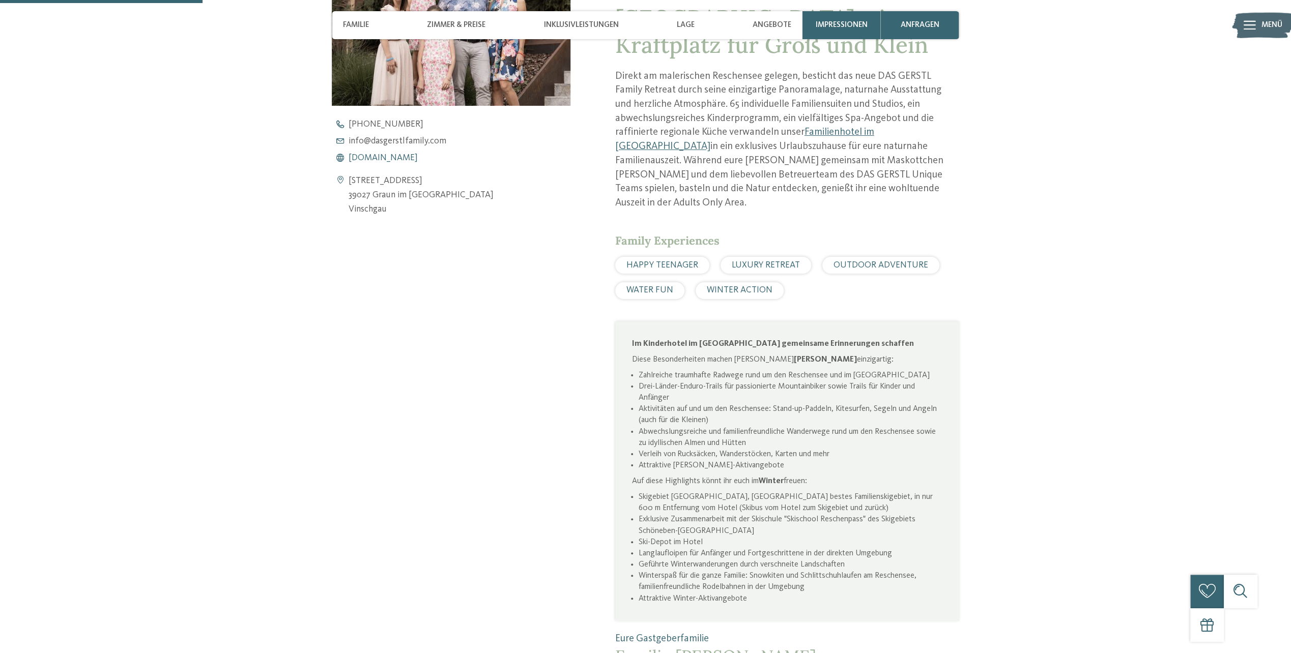
click at [418, 156] on span "[DOMAIN_NAME]" at bounding box center [383, 158] width 69 height 9
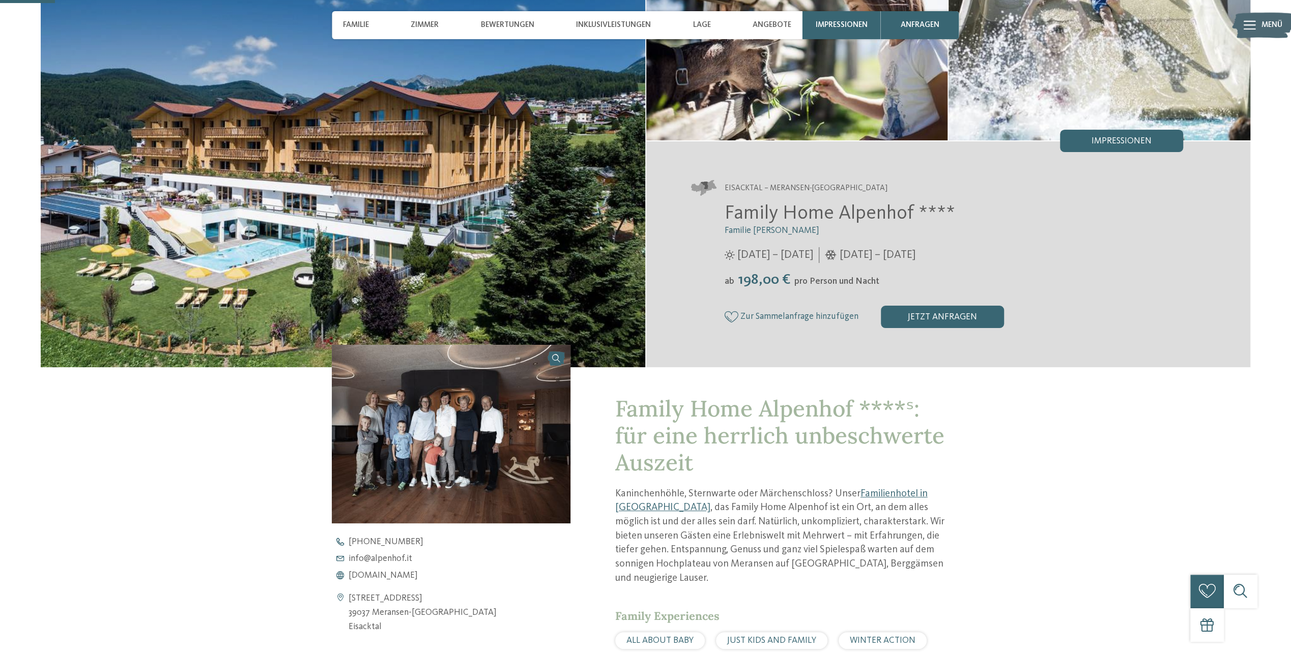
scroll to position [153, 0]
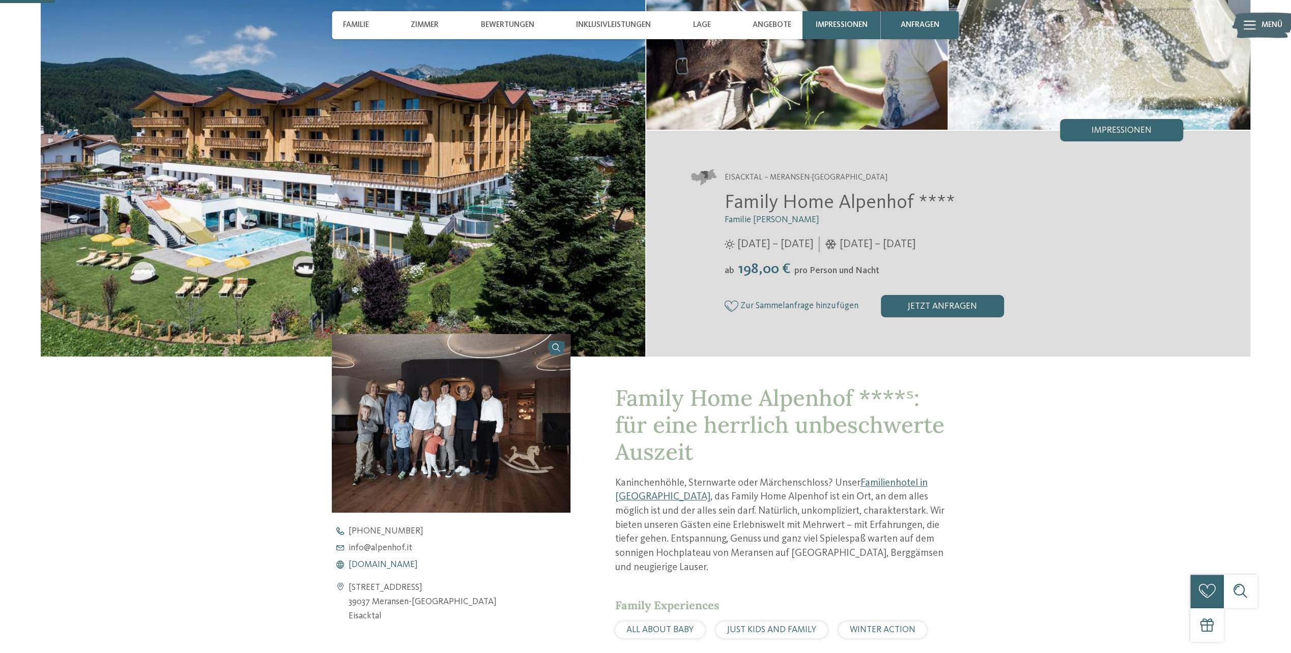
click at [400, 566] on span "www.alpenhof.it" at bounding box center [383, 565] width 69 height 9
drag, startPoint x: 495, startPoint y: 405, endPoint x: 498, endPoint y: 394, distance: 11.3
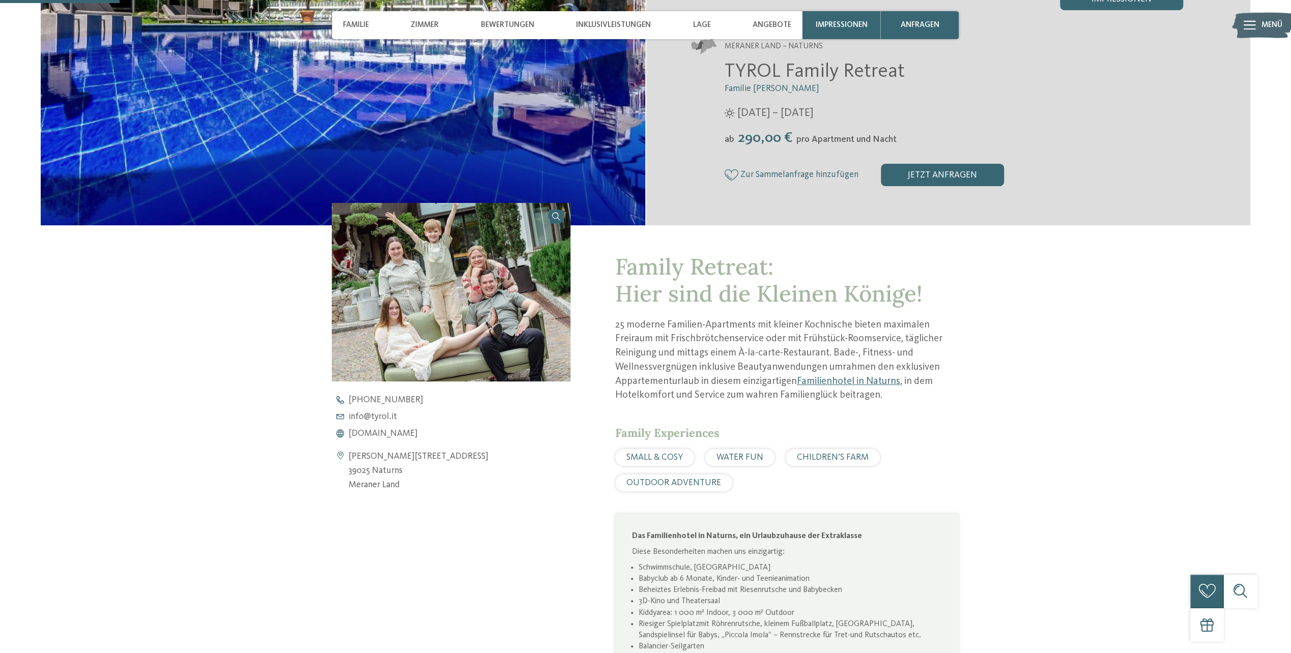
scroll to position [356, 0]
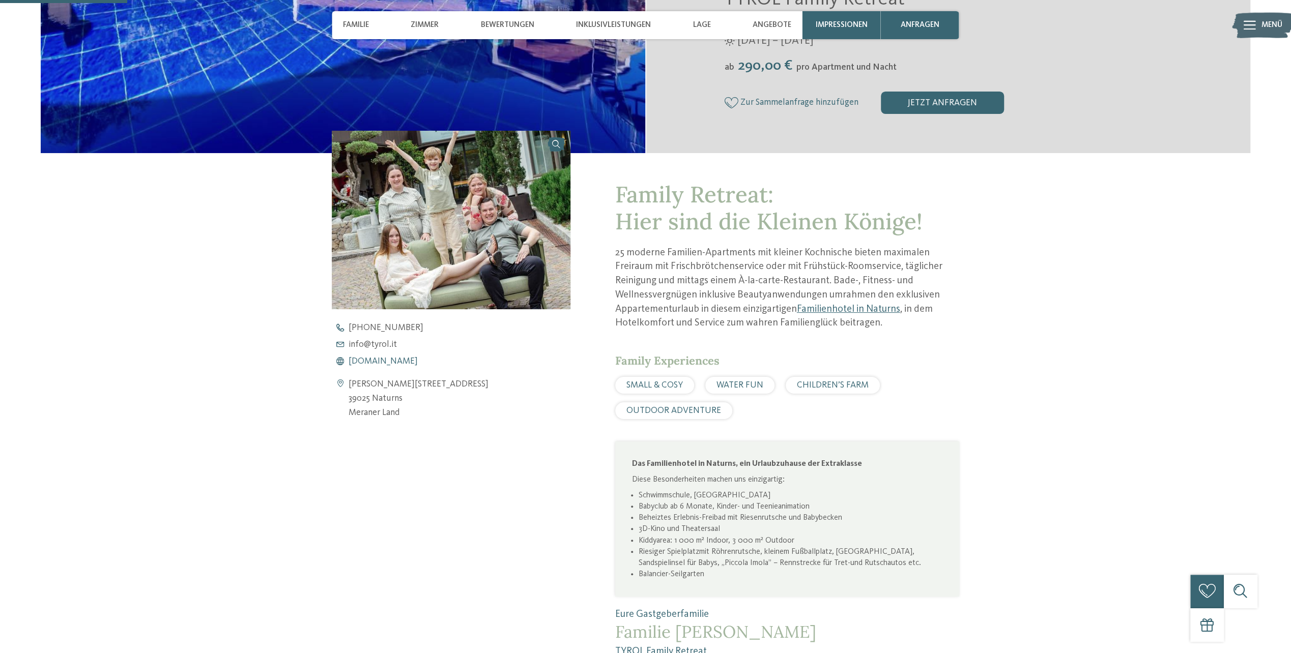
click at [387, 360] on span "[DOMAIN_NAME]" at bounding box center [383, 361] width 69 height 9
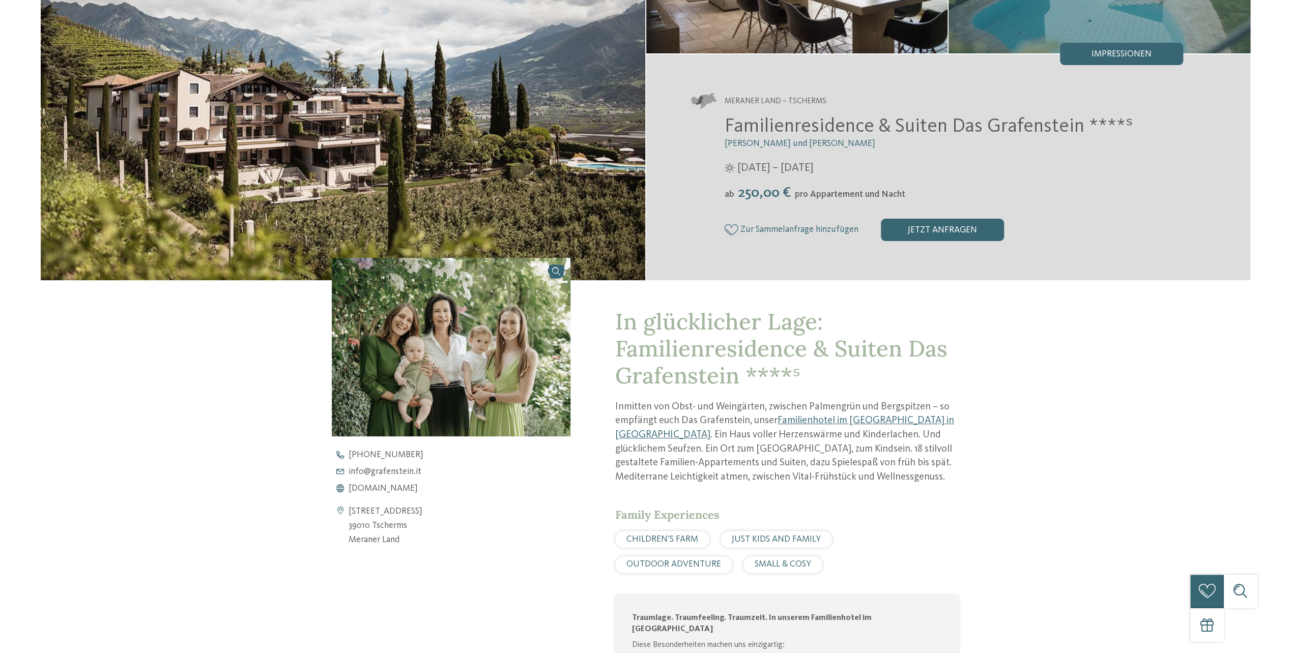
scroll to position [356, 0]
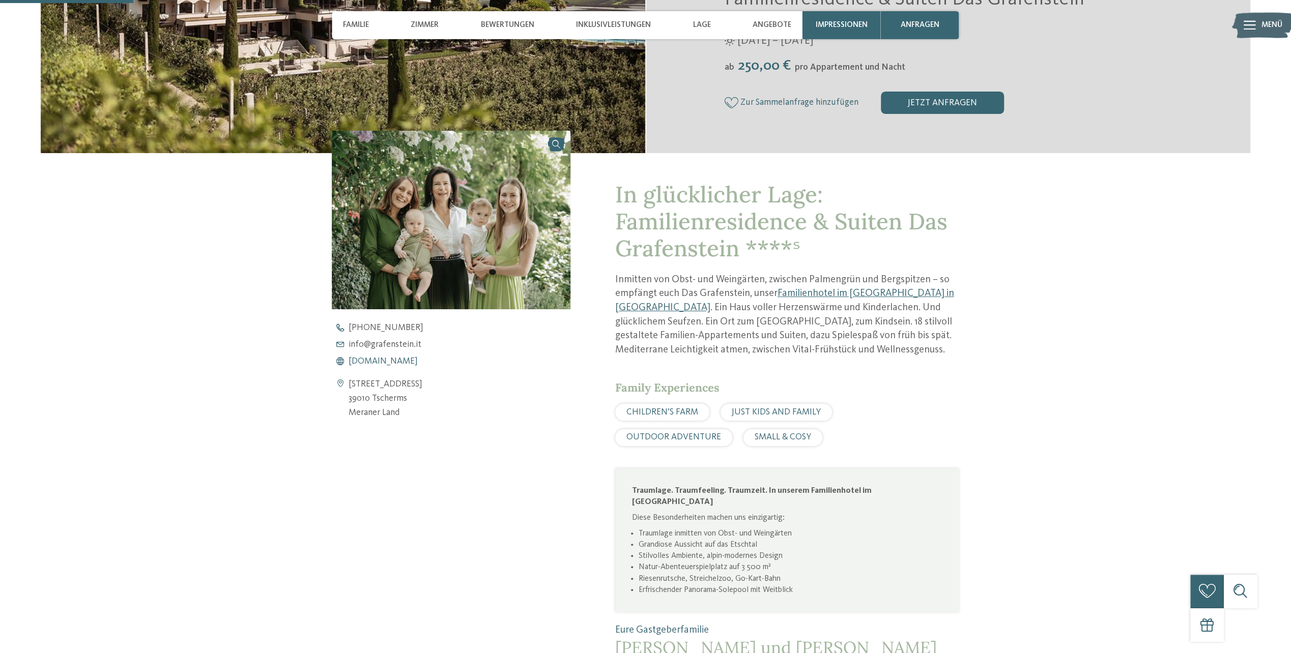
click at [370, 362] on span "www.grafenstein.it" at bounding box center [383, 361] width 69 height 9
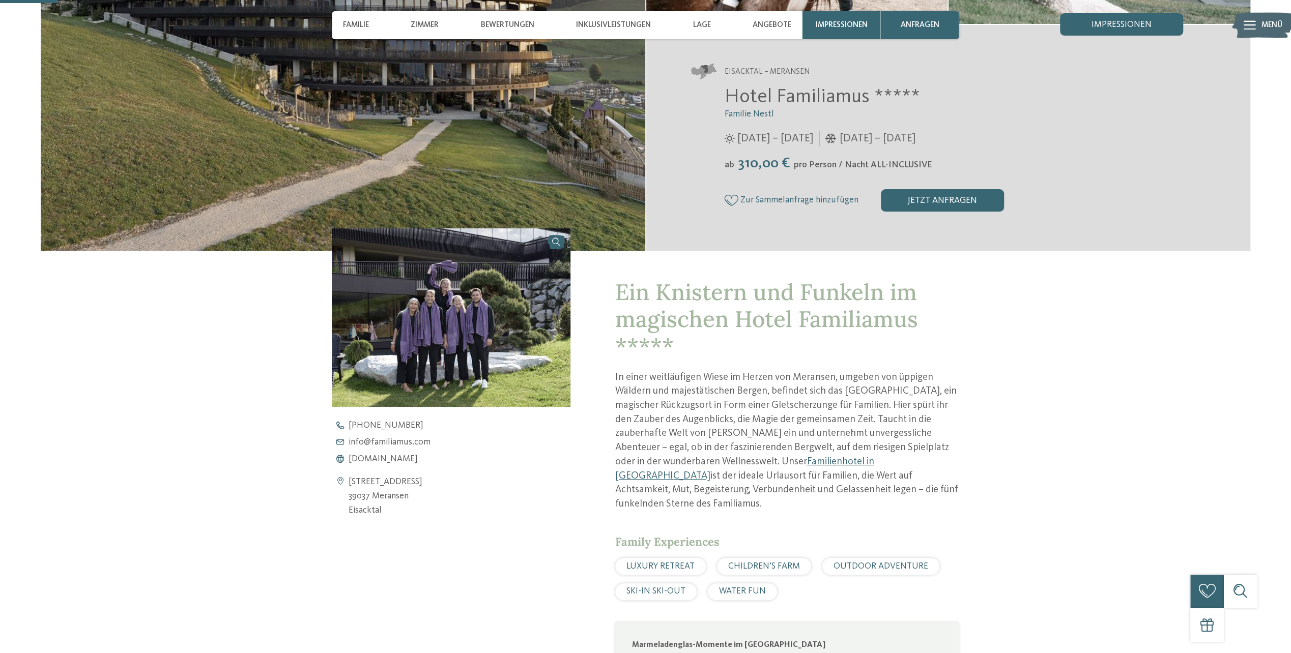
scroll to position [356, 0]
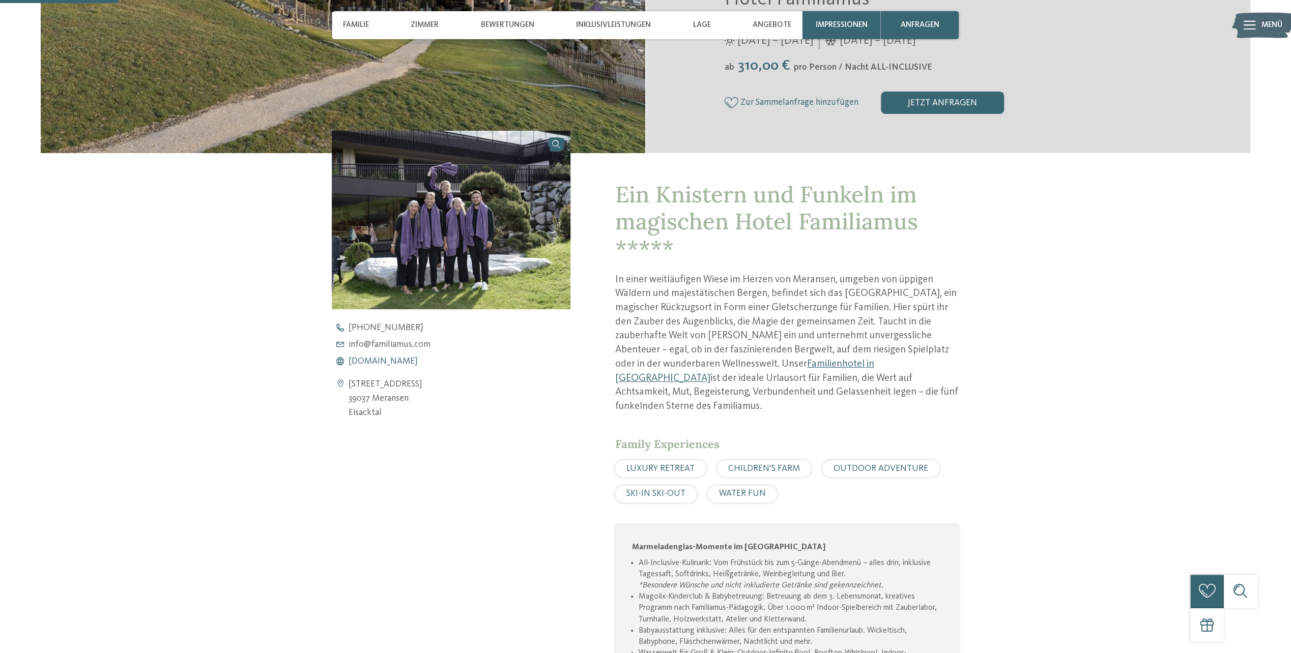
click at [390, 360] on span "www.familiamus.com" at bounding box center [383, 361] width 69 height 9
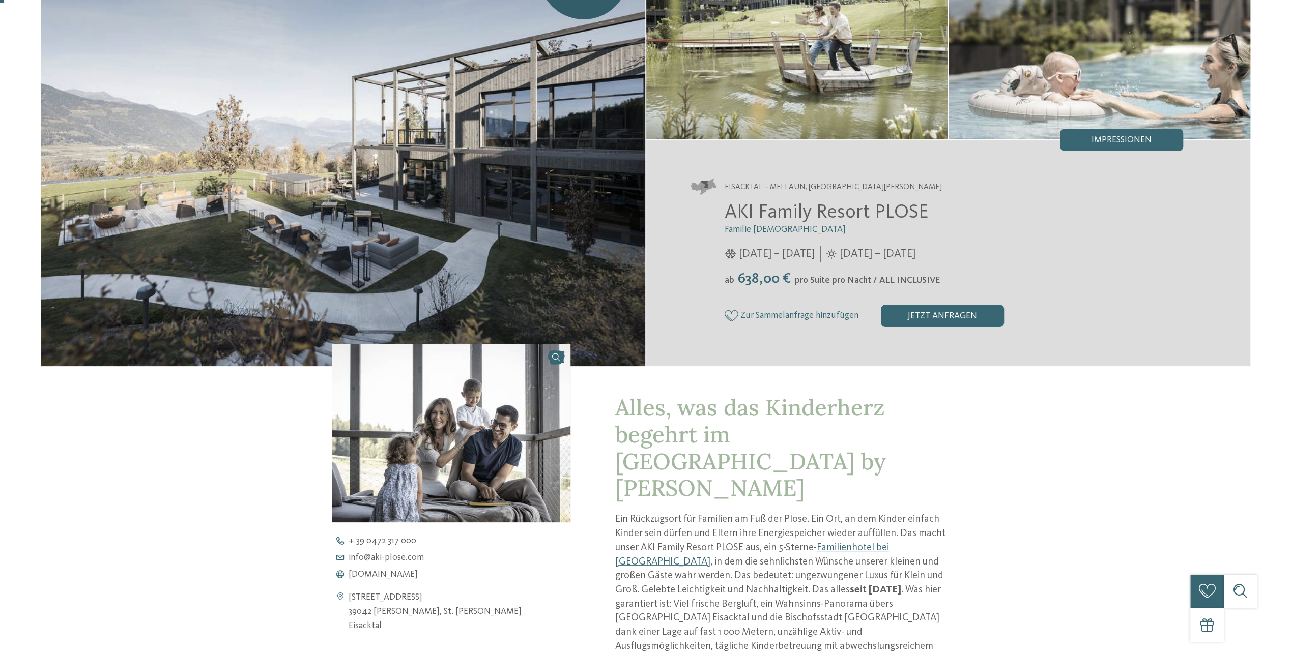
scroll to position [204, 0]
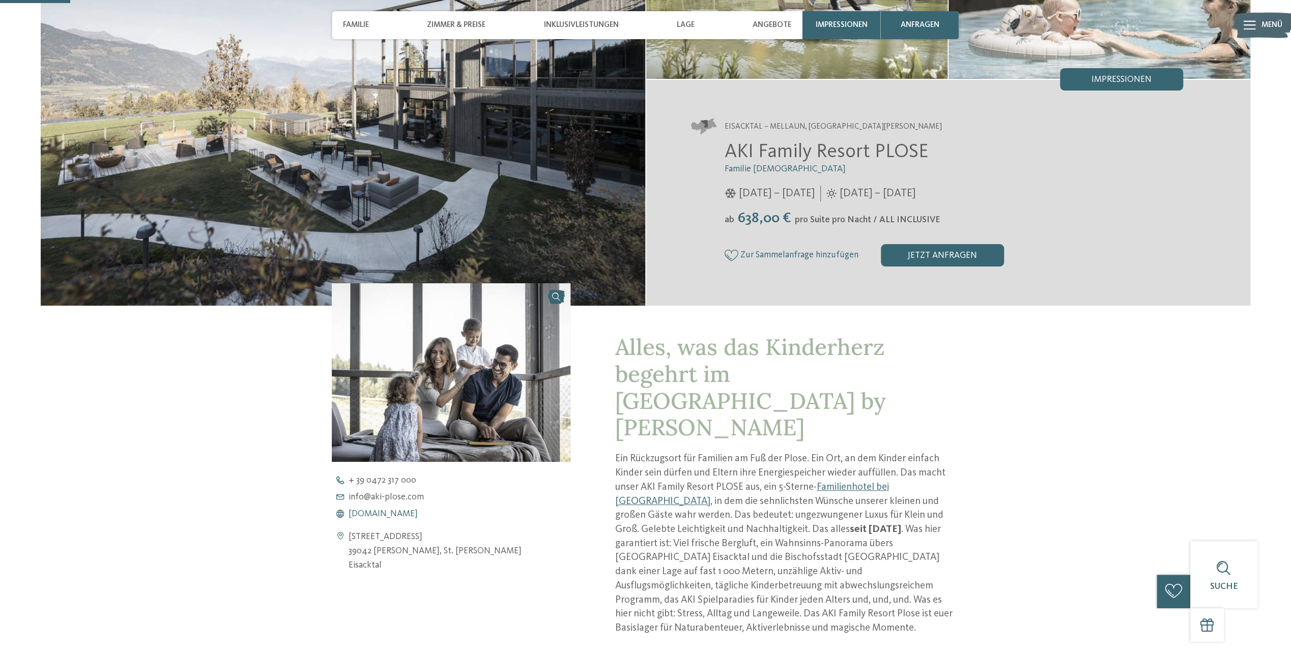
click at [394, 516] on span "[DOMAIN_NAME]" at bounding box center [383, 514] width 69 height 9
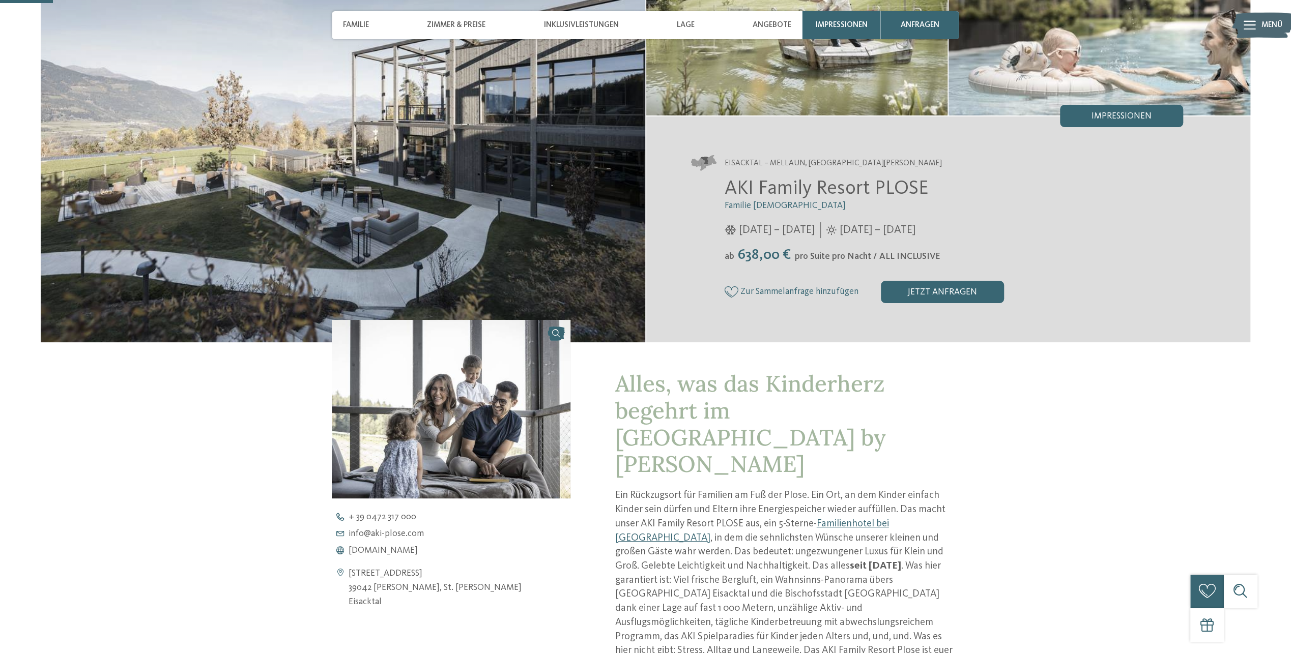
scroll to position [153, 0]
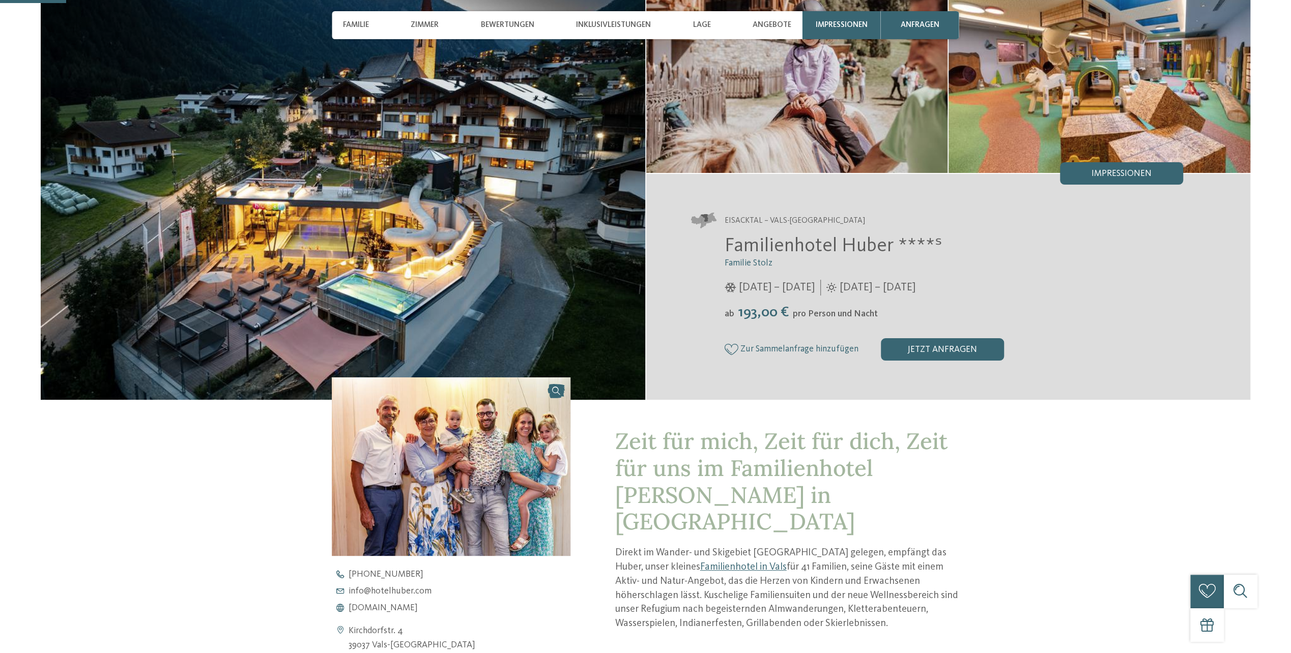
scroll to position [204, 0]
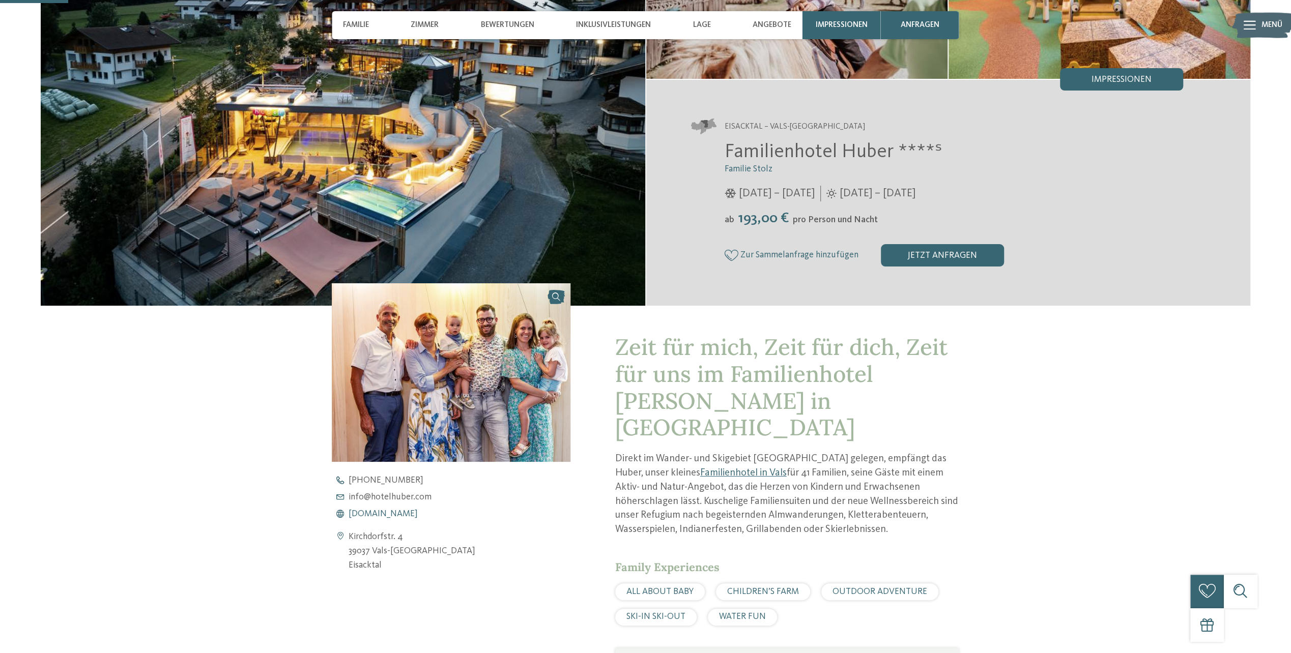
click at [382, 513] on span "[DOMAIN_NAME]" at bounding box center [383, 514] width 69 height 9
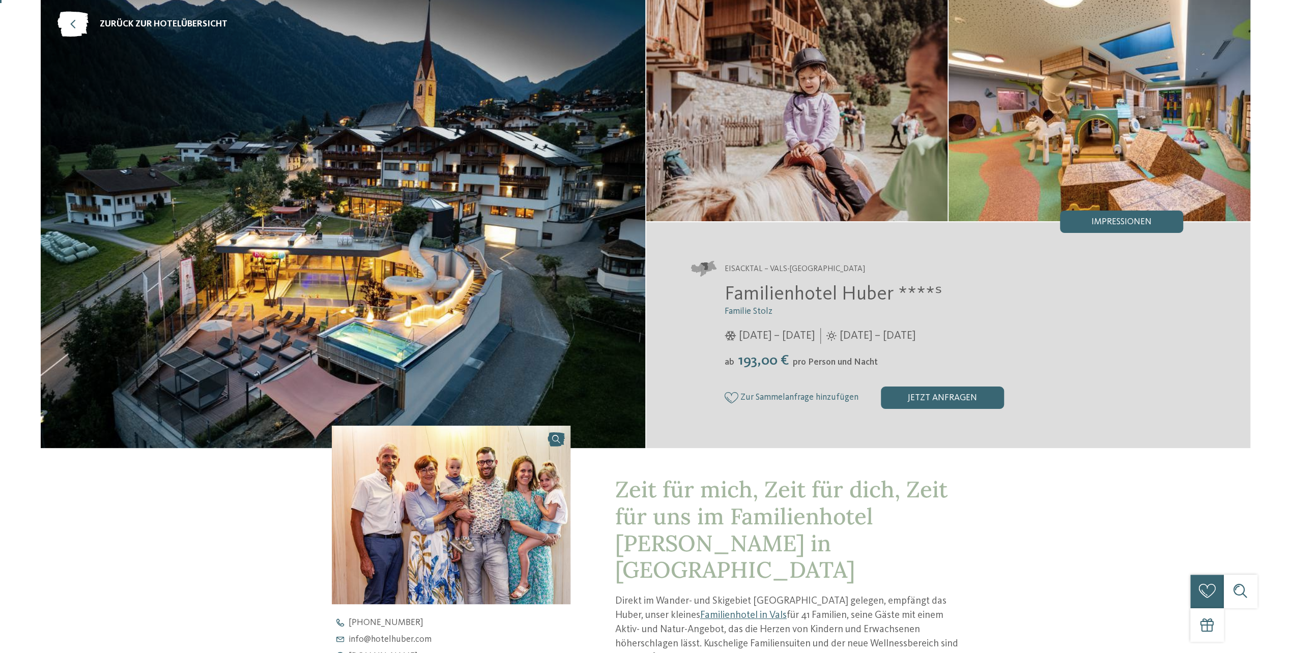
scroll to position [0, 0]
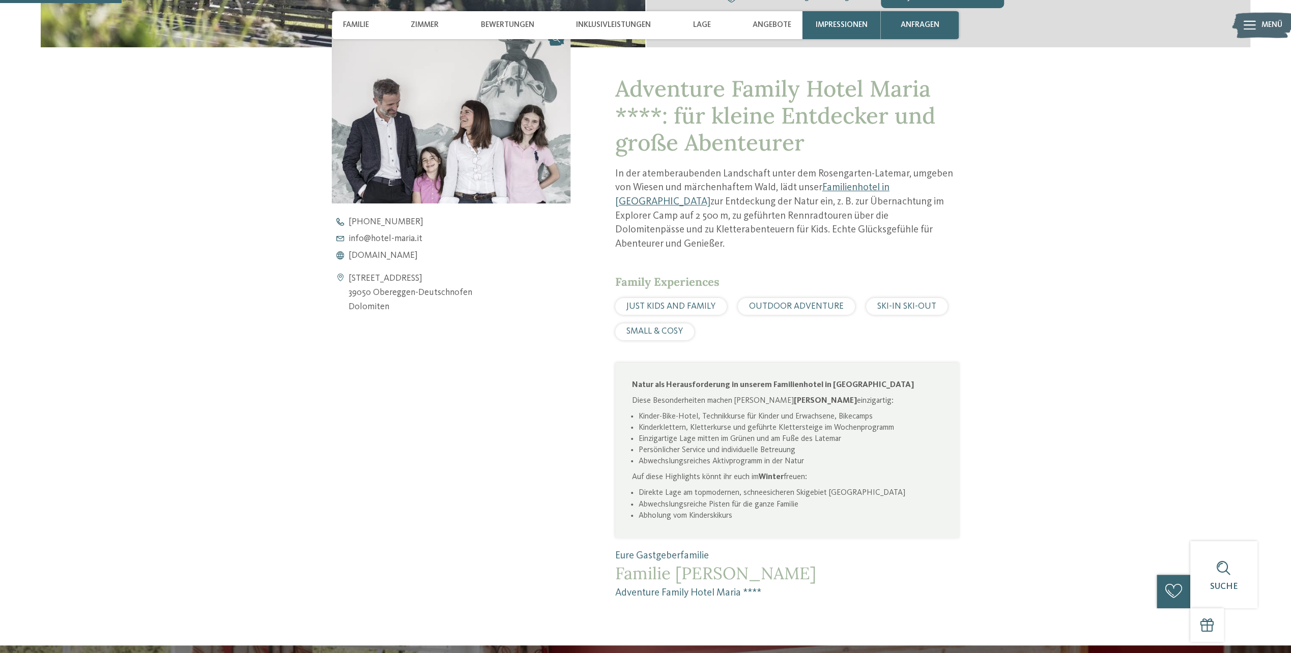
scroll to position [254, 0]
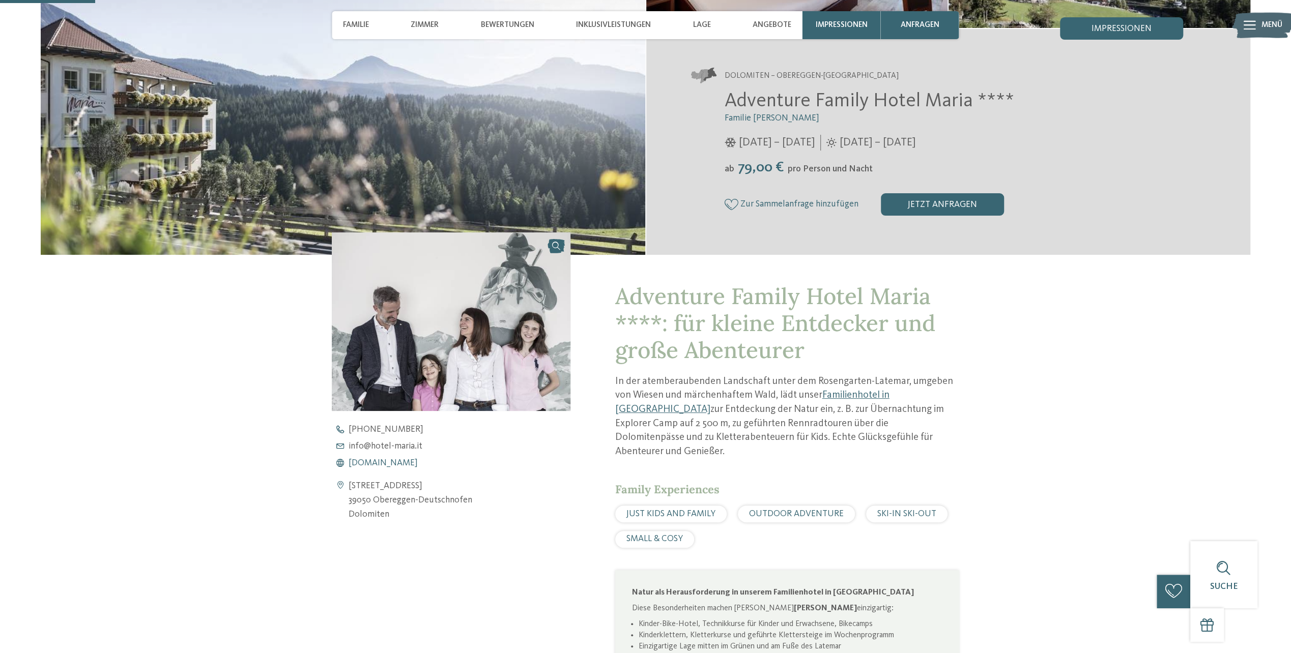
click at [394, 460] on span "[DOMAIN_NAME]" at bounding box center [383, 463] width 69 height 9
